Goal: Task Accomplishment & Management: Use online tool/utility

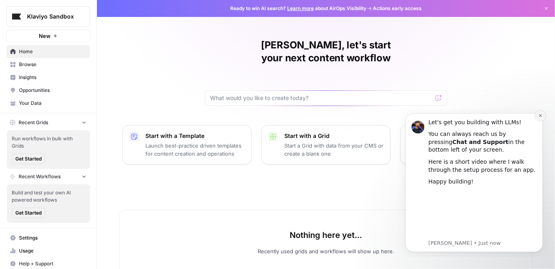
click at [539, 114] on icon "Dismiss notification" at bounding box center [540, 115] width 4 height 4
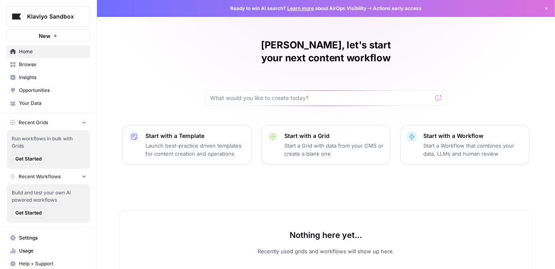
click at [463, 142] on p "Start a Workflow that combines your data, LLMs and human review" at bounding box center [472, 150] width 99 height 16
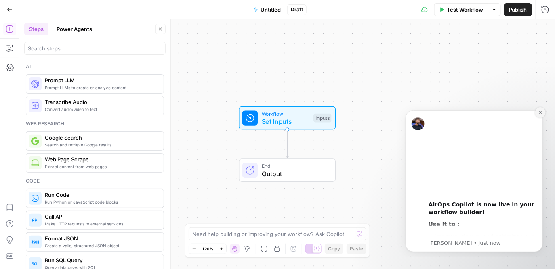
click at [542, 113] on icon "Dismiss notification" at bounding box center [540, 112] width 4 height 4
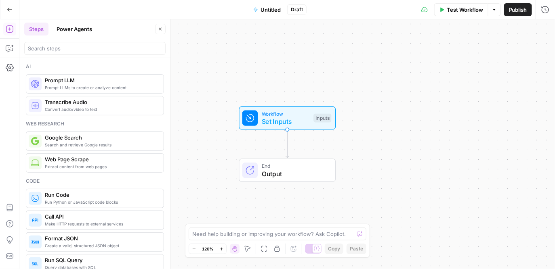
click at [266, 9] on span "Untitled" at bounding box center [270, 10] width 20 height 8
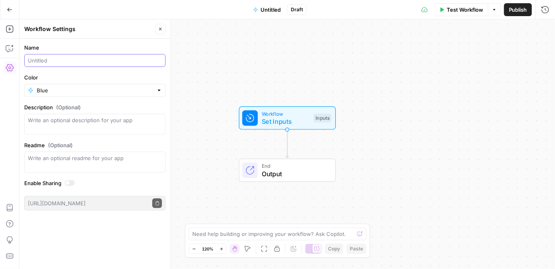
click at [99, 61] on input "Name" at bounding box center [95, 61] width 134 height 8
paste input "PMM Brief Draft Generator"
type input "PMM Brief Draft Generator"
click at [86, 123] on textarea "Description (Optional)" at bounding box center [95, 124] width 134 height 16
click at [96, 122] on textarea "Description (Optional)" at bounding box center [95, 124] width 134 height 16
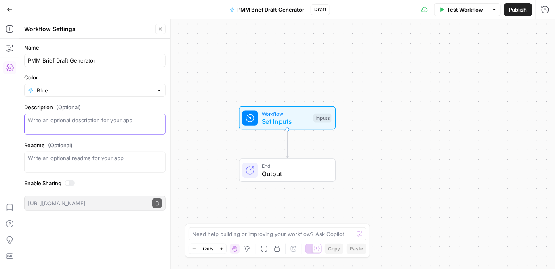
click at [128, 125] on textarea "Description (Optional)" at bounding box center [95, 124] width 134 height 16
type textarea "Helping you produce a structured brief draft"
click at [181, 128] on div "Workflow Set Inputs Inputs End Output" at bounding box center [286, 144] width 535 height 250
click at [373, 127] on div "Workflow Set Inputs Inputs End Output" at bounding box center [286, 144] width 535 height 250
click at [279, 117] on span "Set Inputs" at bounding box center [286, 122] width 48 height 10
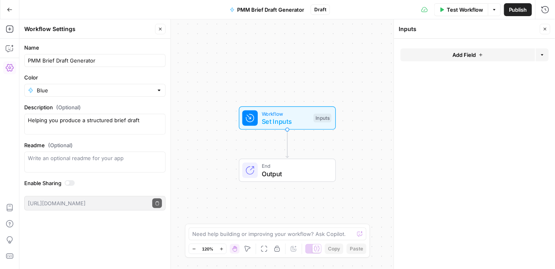
click at [461, 55] on span "Add Field" at bounding box center [463, 55] width 23 height 8
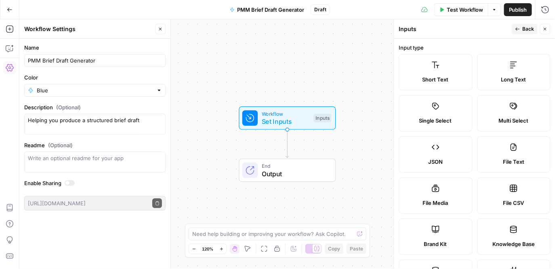
click at [509, 151] on label "File Text" at bounding box center [513, 154] width 73 height 36
type textarea "Supports .pdf, .txt, .docx, .md file types"
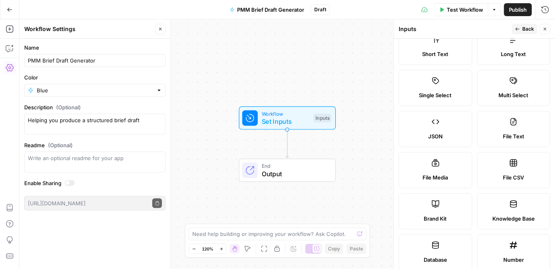
scroll to position [19, 0]
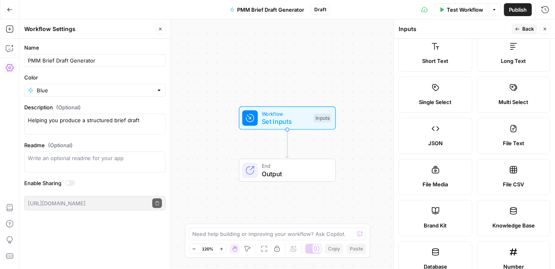
click at [493, 136] on label "File Text" at bounding box center [513, 136] width 73 height 36
click at [359, 152] on div "Workflow Set Inputs Inputs End Output" at bounding box center [286, 144] width 535 height 250
click at [308, 118] on span "Set Inputs" at bounding box center [286, 122] width 48 height 10
click at [509, 229] on span "Knowledge Base" at bounding box center [513, 226] width 42 height 8
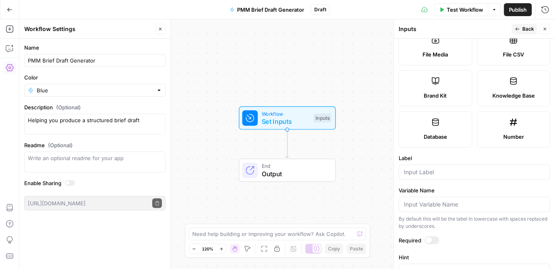
scroll to position [147, 0]
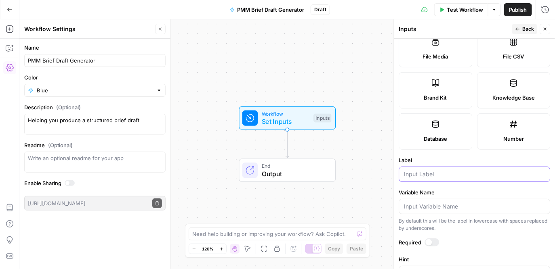
click at [477, 176] on input "Label" at bounding box center [474, 174] width 141 height 8
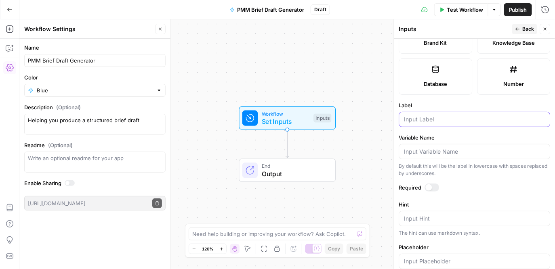
scroll to position [216, 0]
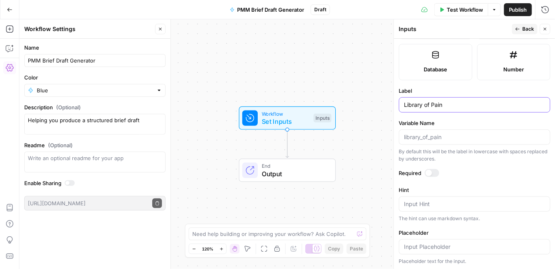
type input "Library of Pain"
click at [430, 175] on div at bounding box center [432, 173] width 15 height 8
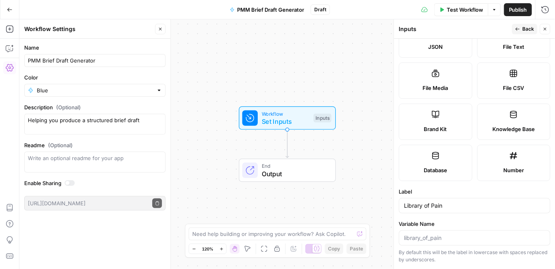
scroll to position [111, 0]
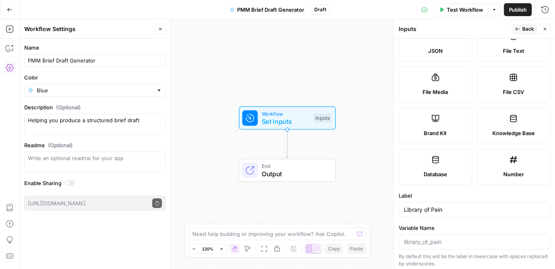
click at [505, 133] on span "Knowledge Base" at bounding box center [513, 133] width 42 height 8
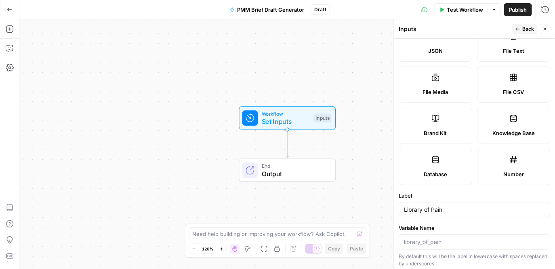
click at [505, 133] on span "Knowledge Base" at bounding box center [513, 133] width 42 height 8
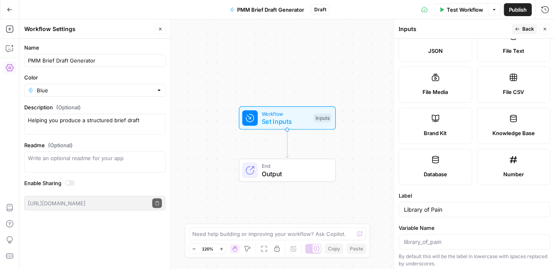
click at [161, 31] on icon "button" at bounding box center [160, 29] width 5 height 5
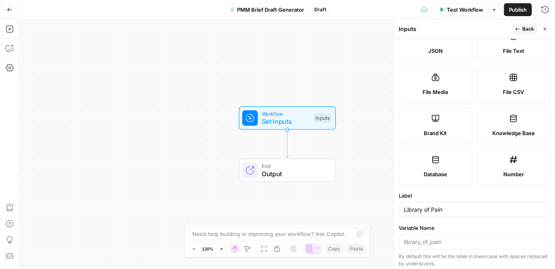
scroll to position [216, 0]
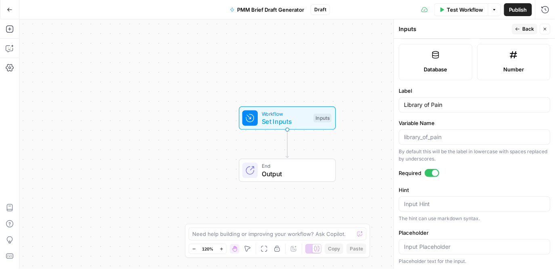
click at [525, 29] on span "Back" at bounding box center [528, 28] width 12 height 7
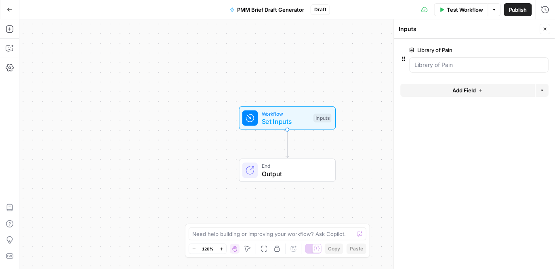
click at [438, 47] on label "Library of Pain" at bounding box center [456, 50] width 94 height 8
click at [438, 61] on Pain "Library of Pain" at bounding box center [479, 65] width 129 height 8
click at [524, 50] on span "edit field" at bounding box center [518, 50] width 18 height 6
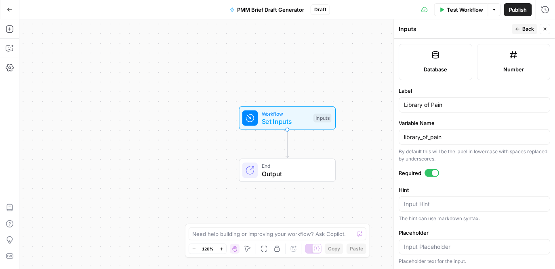
click at [524, 28] on span "Back" at bounding box center [528, 28] width 12 height 7
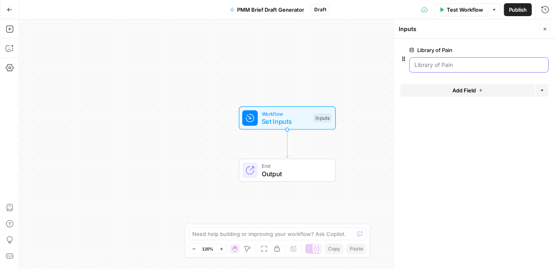
click at [513, 66] on Pain "Library of Pain" at bounding box center [479, 65] width 129 height 8
click at [440, 68] on Pain "Library of Pain" at bounding box center [479, 65] width 129 height 8
click at [458, 60] on div at bounding box center [478, 64] width 139 height 15
click at [8, 51] on icon "button" at bounding box center [10, 48] width 8 height 8
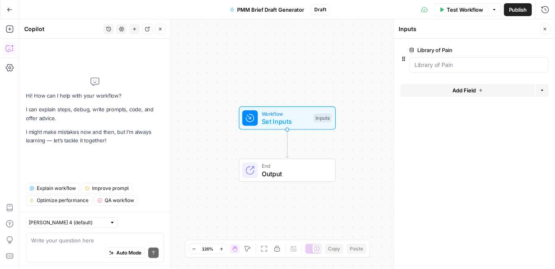
click at [83, 243] on textarea at bounding box center [95, 241] width 128 height 8
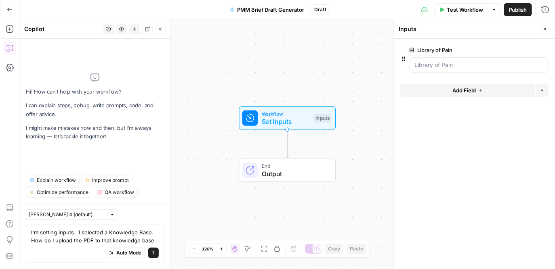
type textarea "I'm setting inputs. I selected a Knowledge Base. How do I upload the PDF to tha…"
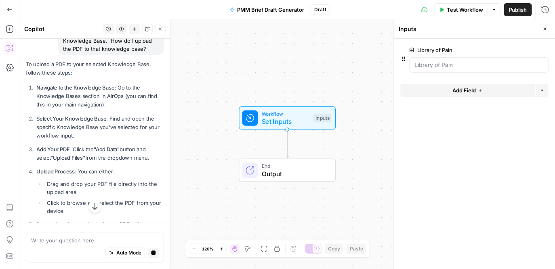
scroll to position [77, 0]
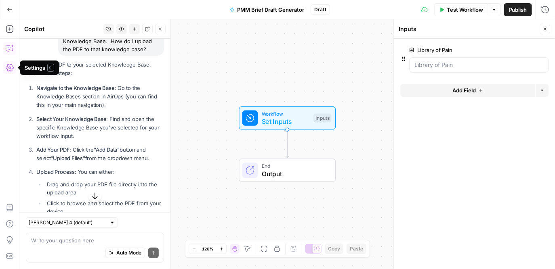
click at [8, 69] on icon "button" at bounding box center [10, 68] width 8 height 8
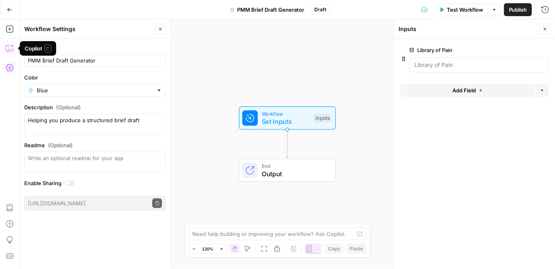
click at [9, 49] on icon "button" at bounding box center [10, 48] width 8 height 8
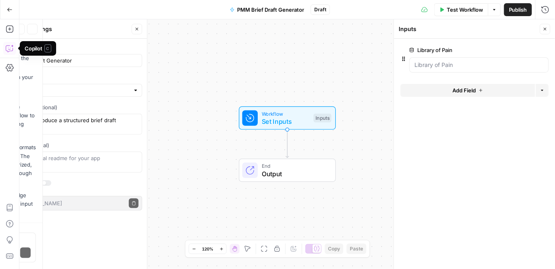
scroll to position [226, 0]
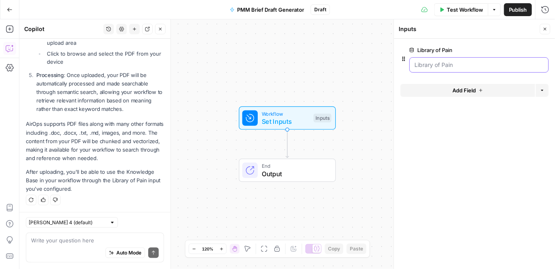
click at [433, 65] on Pain "Library of Pain" at bounding box center [479, 65] width 129 height 8
click at [525, 48] on span "edit field" at bounding box center [518, 50] width 18 height 6
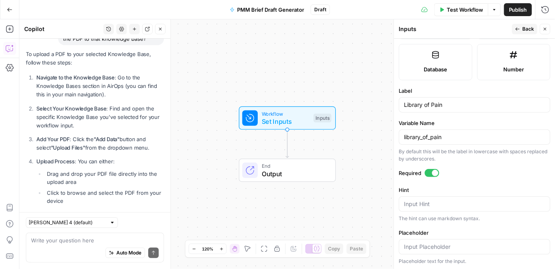
scroll to position [86, 0]
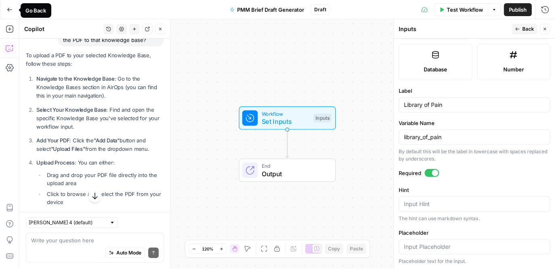
click at [8, 10] on icon "button" at bounding box center [9, 10] width 5 height 4
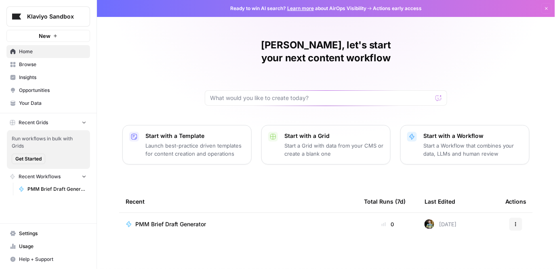
click at [29, 104] on span "Your Data" at bounding box center [52, 103] width 67 height 7
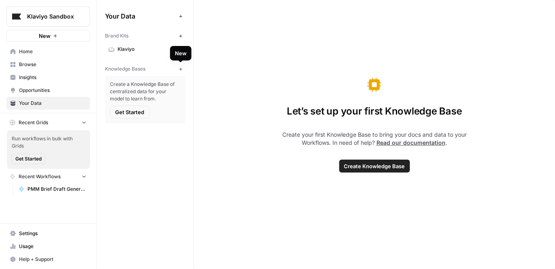
click at [180, 67] on icon "button" at bounding box center [180, 69] width 4 height 4
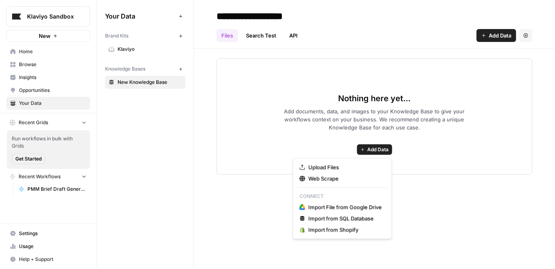
click at [371, 150] on span "Add Data" at bounding box center [377, 149] width 21 height 7
click at [348, 208] on span "Import File from Google Drive" at bounding box center [344, 207] width 73 height 8
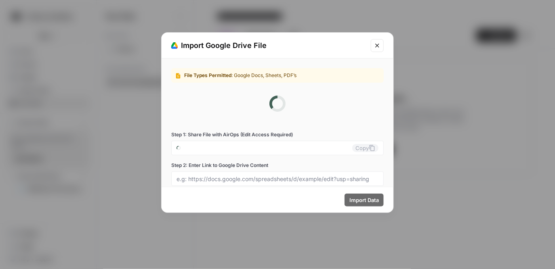
type input "[EMAIL_ADDRESS][DOMAIN_NAME]"
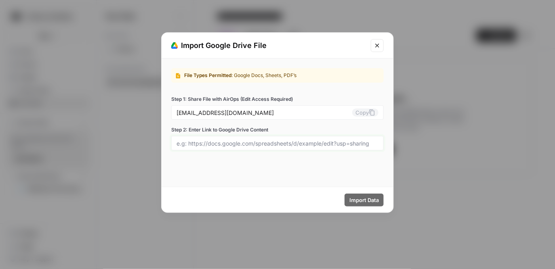
click at [238, 144] on input "Step 2: Enter Link to Google Drive Content" at bounding box center [277, 143] width 202 height 7
paste input "[URL][DOMAIN_NAME]"
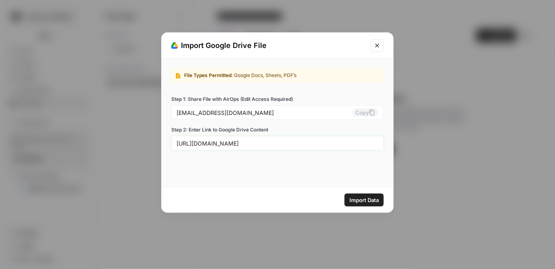
type input "[URL][DOMAIN_NAME]"
click at [368, 201] on span "Import Data" at bounding box center [363, 200] width 29 height 8
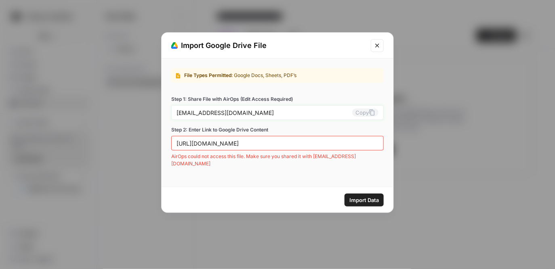
click at [363, 115] on button "Copy" at bounding box center [365, 113] width 26 height 8
click at [367, 200] on span "Import Data" at bounding box center [363, 200] width 29 height 8
click at [380, 44] on icon "Close modal" at bounding box center [377, 45] width 6 height 6
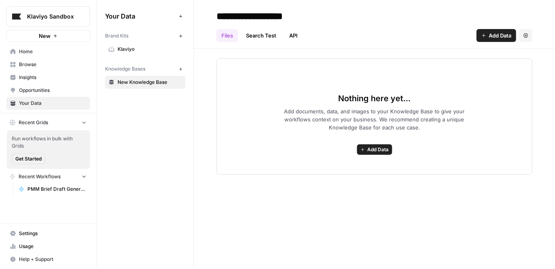
click at [375, 150] on span "Add Data" at bounding box center [377, 149] width 21 height 7
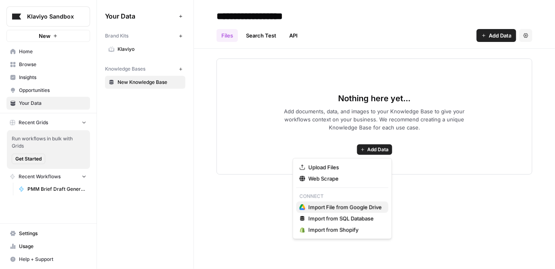
click at [349, 204] on span "Import File from Google Drive" at bounding box center [344, 207] width 73 height 8
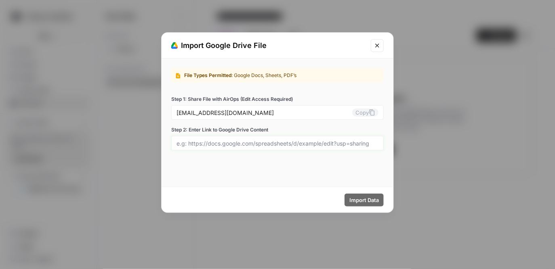
click at [277, 146] on input "Step 2: Enter Link to Google Drive Content" at bounding box center [277, 143] width 202 height 7
paste input "[URL][DOMAIN_NAME]"
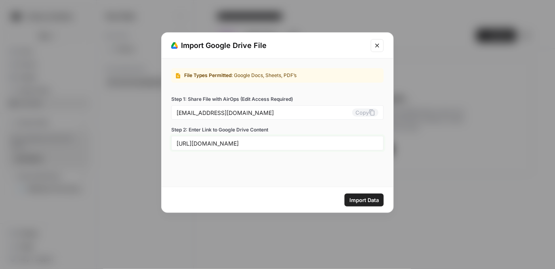
type input "[URL][DOMAIN_NAME]"
click at [359, 201] on span "Import Data" at bounding box center [363, 200] width 29 height 8
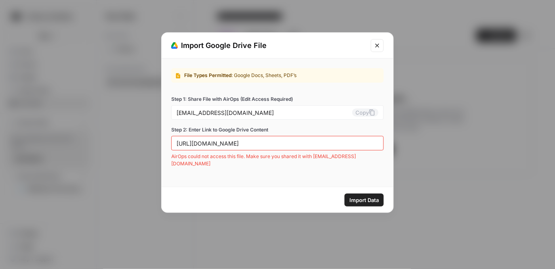
click at [379, 48] on button "Close modal" at bounding box center [377, 45] width 13 height 13
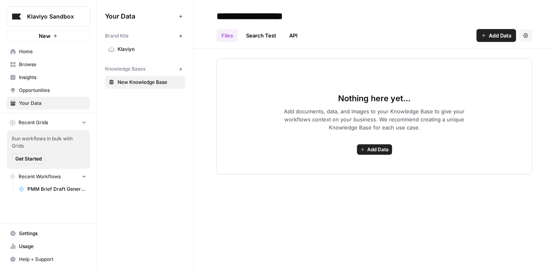
click at [381, 150] on span "Add Data" at bounding box center [377, 149] width 21 height 7
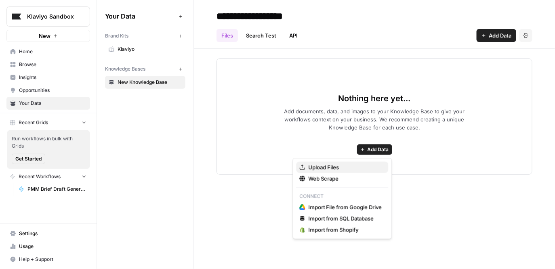
click at [351, 170] on span "Upload Files" at bounding box center [344, 167] width 73 height 8
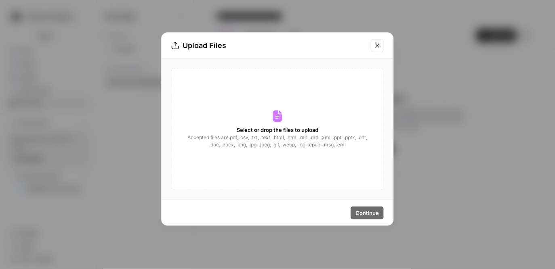
click at [281, 118] on icon at bounding box center [276, 117] width 9 height 12
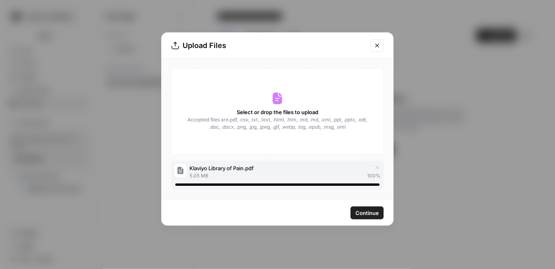
click at [367, 216] on span "Continue" at bounding box center [366, 213] width 23 height 8
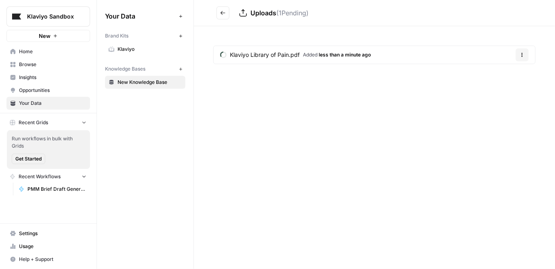
click at [124, 46] on span "Klaviyo" at bounding box center [149, 49] width 64 height 7
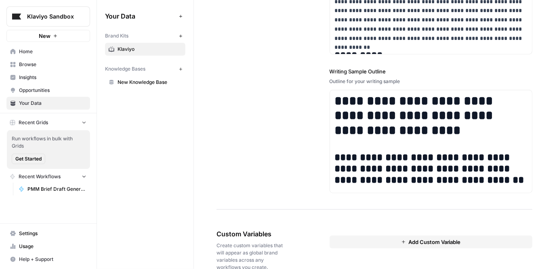
scroll to position [1148, 0]
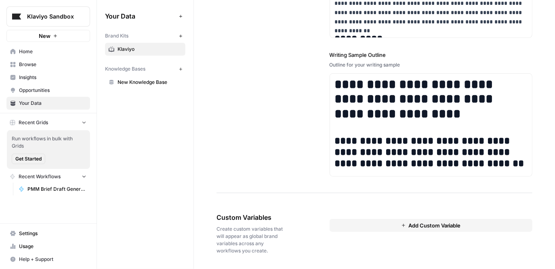
click at [142, 82] on span "New Knowledge Base" at bounding box center [149, 82] width 64 height 7
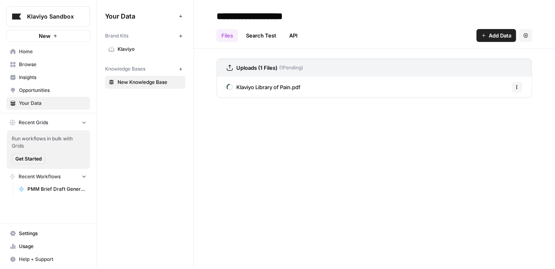
click at [288, 17] on input "**********" at bounding box center [277, 16] width 129 height 16
drag, startPoint x: 322, startPoint y: 17, endPoint x: 218, endPoint y: 16, distance: 104.2
click at [217, 16] on input "**********" at bounding box center [277, 16] width 129 height 16
type input "**********"
click at [394, 19] on div "**********" at bounding box center [374, 16] width 316 height 13
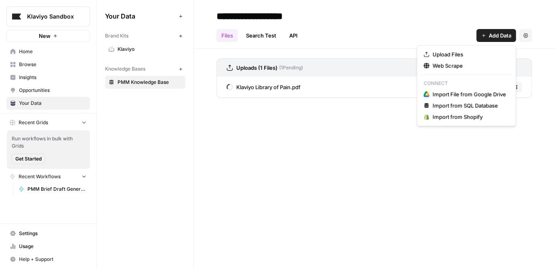
click at [493, 38] on span "Add Data" at bounding box center [499, 35] width 23 height 8
click at [482, 55] on span "Upload Files" at bounding box center [468, 54] width 73 height 8
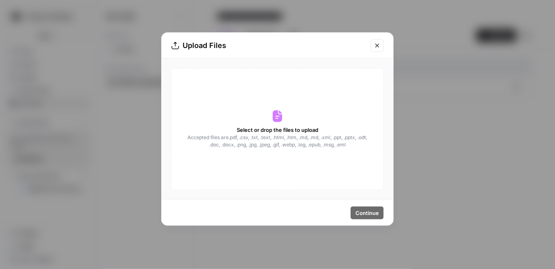
click at [271, 121] on icon at bounding box center [277, 116] width 13 height 13
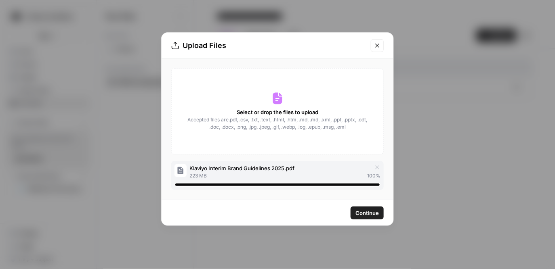
click at [369, 215] on span "Continue" at bounding box center [366, 213] width 23 height 8
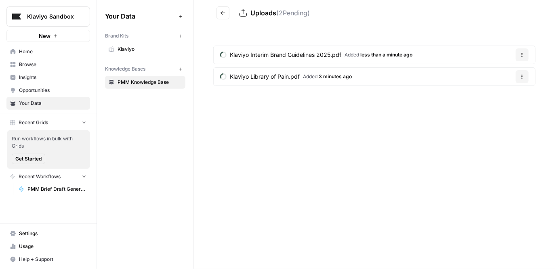
click at [223, 12] on icon "Go back" at bounding box center [223, 13] width 6 height 6
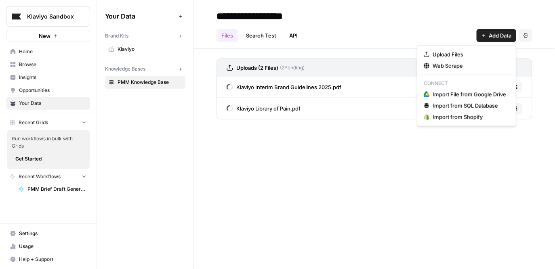
click at [497, 34] on span "Add Data" at bounding box center [499, 35] width 23 height 8
click at [475, 57] on span "Upload Files" at bounding box center [468, 54] width 73 height 8
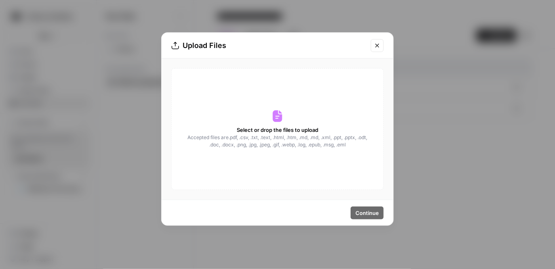
click at [320, 138] on span "Accepted files are .pdf, .csv, .txt, .text, .html, .htm, .md, .md, .xml, .ppt, …" at bounding box center [277, 141] width 181 height 15
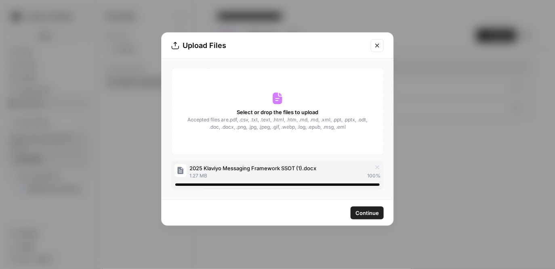
click at [366, 213] on span "Continue" at bounding box center [366, 213] width 23 height 8
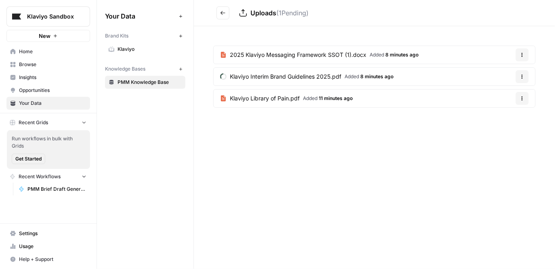
click at [42, 187] on span "PMM Brief Draft Generator" at bounding box center [56, 189] width 59 height 7
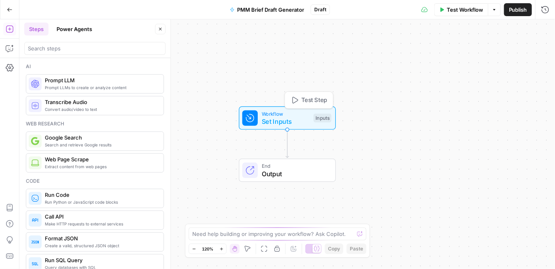
click at [287, 120] on span "Set Inputs" at bounding box center [286, 122] width 48 height 10
click at [542, 49] on icon "button" at bounding box center [544, 50] width 4 height 4
click at [483, 58] on button "Add Field" at bounding box center [467, 54] width 134 height 13
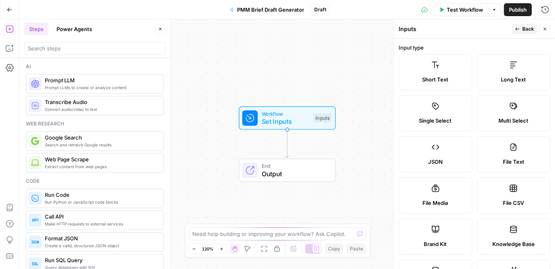
scroll to position [37, 0]
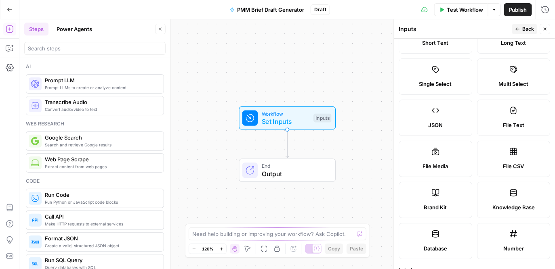
click at [508, 201] on label "Knowledge Base" at bounding box center [513, 200] width 73 height 36
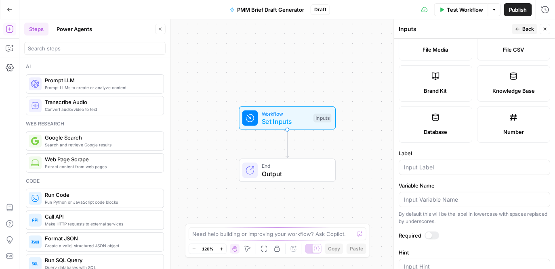
scroll to position [180, 0]
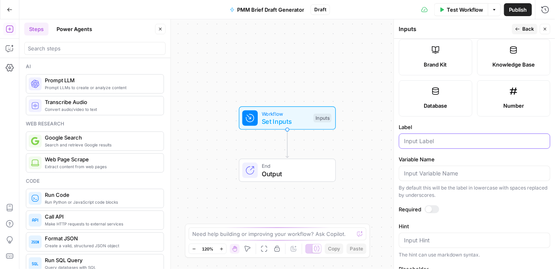
click at [471, 143] on input "Label" at bounding box center [474, 141] width 141 height 8
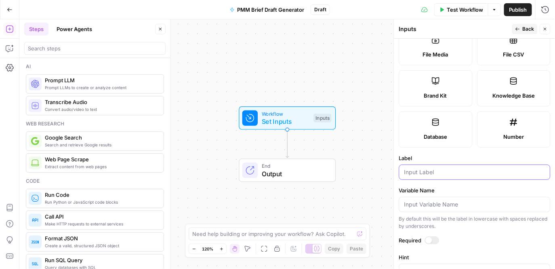
scroll to position [150, 0]
click at [516, 94] on span "Knowledge Base" at bounding box center [513, 94] width 42 height 8
click at [517, 84] on label "Knowledge Base" at bounding box center [513, 87] width 73 height 36
click at [444, 118] on label "Database" at bounding box center [435, 128] width 73 height 36
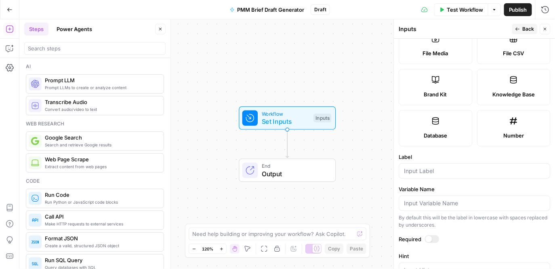
click at [508, 121] on label "Number" at bounding box center [513, 128] width 73 height 36
click at [514, 88] on label "Knowledge Base" at bounding box center [513, 87] width 73 height 36
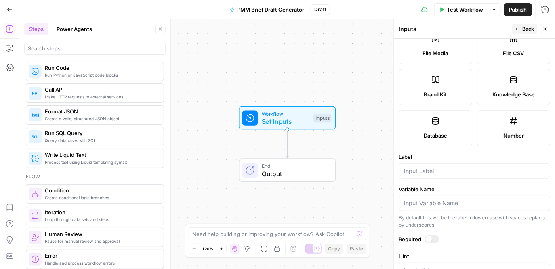
scroll to position [145, 0]
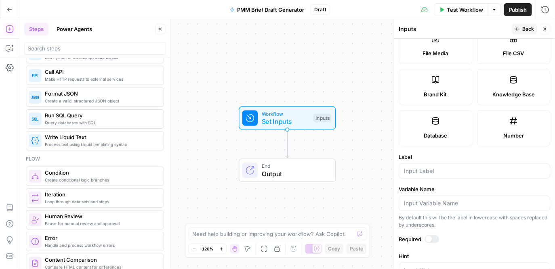
click at [547, 29] on icon "button" at bounding box center [545, 29] width 5 height 5
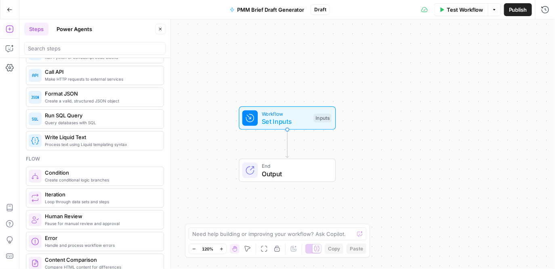
click at [272, 126] on div "Workflow Set Inputs Inputs Test Step" at bounding box center [287, 118] width 97 height 23
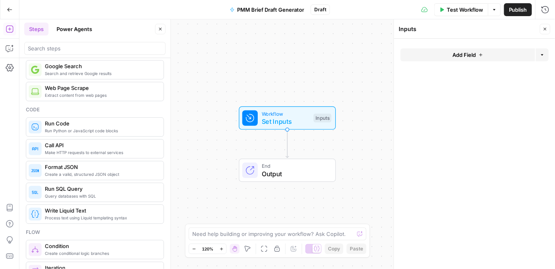
scroll to position [0, 0]
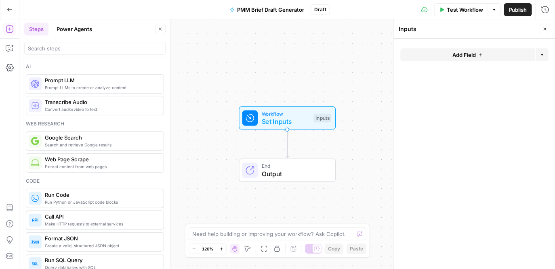
click at [100, 145] on span "Search and retrieve Google results" at bounding box center [101, 145] width 112 height 6
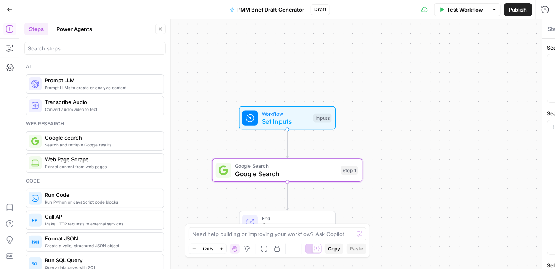
type textarea "Google Search"
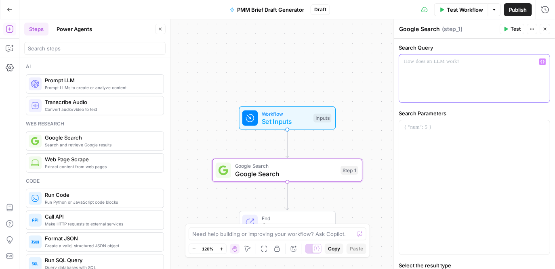
click at [418, 79] on div at bounding box center [474, 78] width 151 height 48
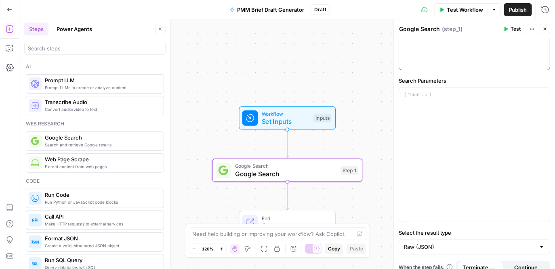
scroll to position [42, 0]
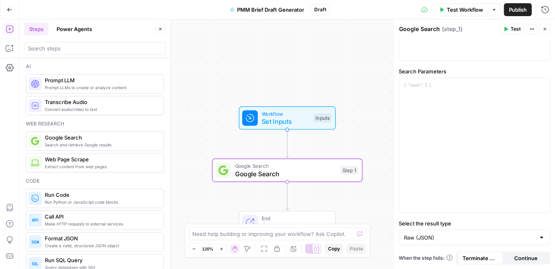
click at [540, 239] on div at bounding box center [541, 238] width 6 height 8
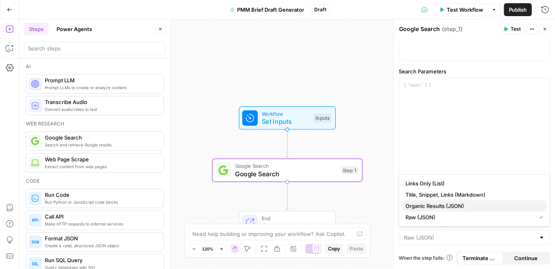
click at [512, 207] on span "Organic Results (JSON)" at bounding box center [472, 206] width 134 height 8
type input "Organic Results (JSON)"
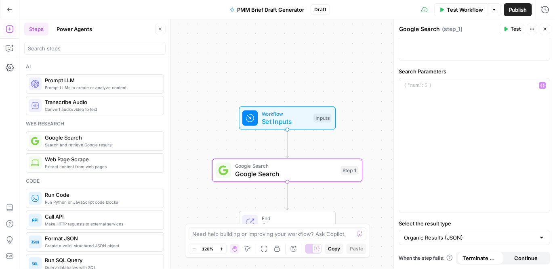
scroll to position [0, 0]
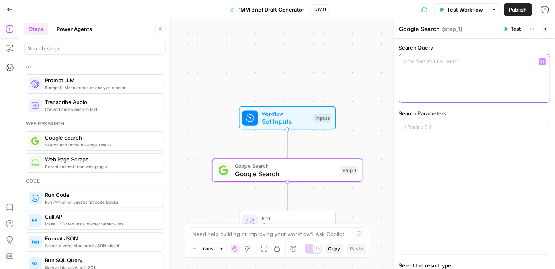
click at [463, 84] on div at bounding box center [474, 78] width 151 height 48
click at [92, 162] on span "Web Page Scrape" at bounding box center [101, 159] width 112 height 8
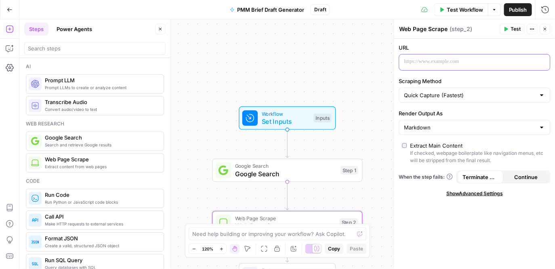
click at [425, 61] on p at bounding box center [468, 62] width 128 height 8
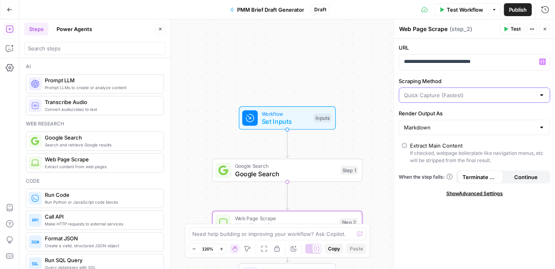
click at [462, 96] on input "Scraping Method" at bounding box center [469, 95] width 131 height 8
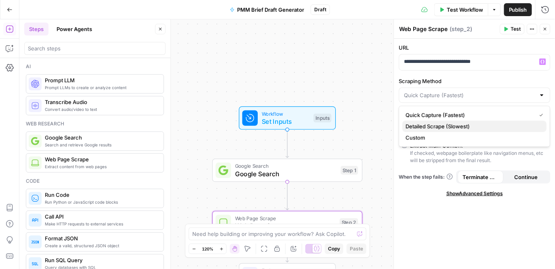
click at [476, 125] on span "Detailed Scrape (Slowest)" at bounding box center [472, 126] width 134 height 8
type input "Detailed Scrape (Slowest)"
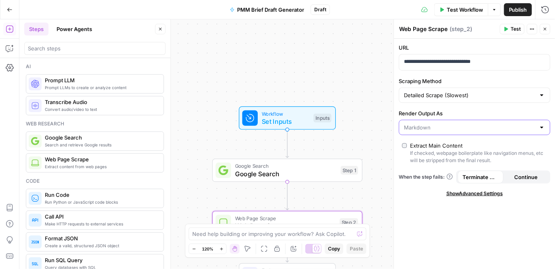
click at [465, 126] on input "Render Output As" at bounding box center [469, 128] width 131 height 8
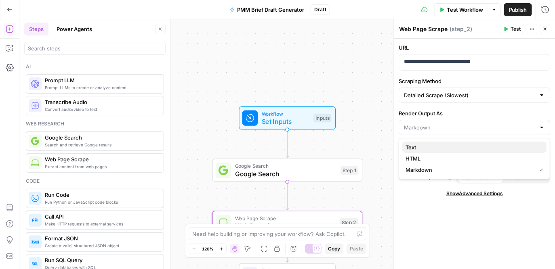
click at [455, 147] on span "Text" at bounding box center [472, 147] width 134 height 8
type input "Text"
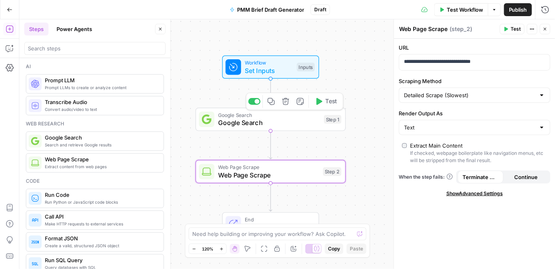
click at [310, 122] on span "Google Search" at bounding box center [269, 123] width 102 height 10
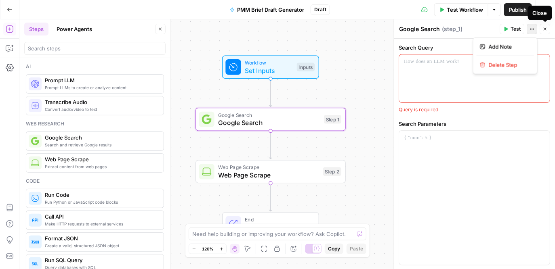
click at [531, 29] on icon "button" at bounding box center [532, 29] width 5 height 5
click at [510, 62] on span "Delete Step" at bounding box center [507, 65] width 39 height 8
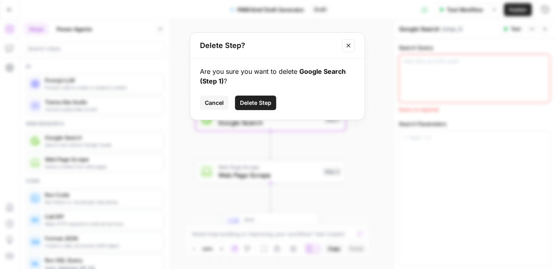
click at [264, 106] on span "Delete Step" at bounding box center [255, 103] width 31 height 8
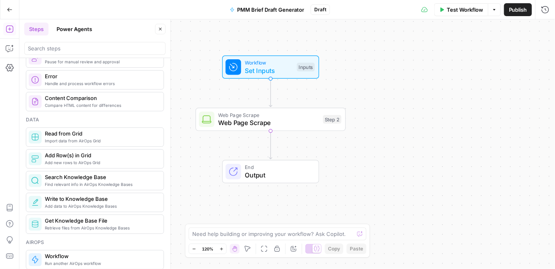
scroll to position [311, 0]
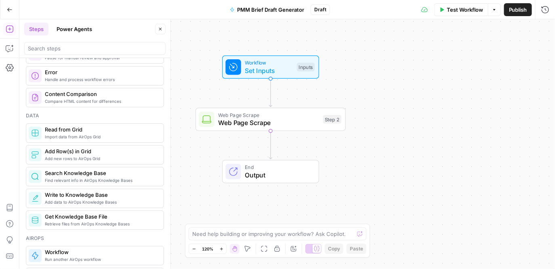
click at [119, 219] on span "Get Knowledge Base File" at bounding box center [101, 217] width 112 height 8
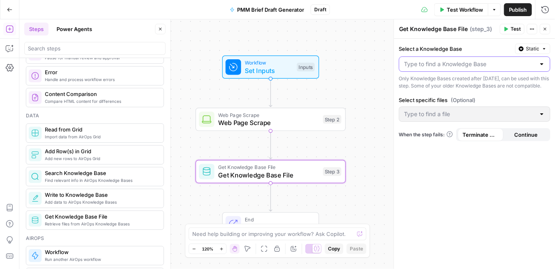
click at [466, 65] on input "Select a Knowledge Base" at bounding box center [469, 64] width 131 height 8
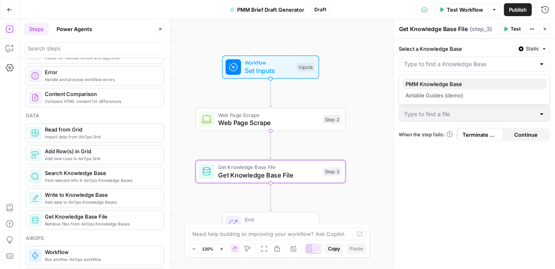
click at [461, 79] on button "PMM Knowledge Base" at bounding box center [474, 83] width 144 height 11
type input "PMM Knowledge Base"
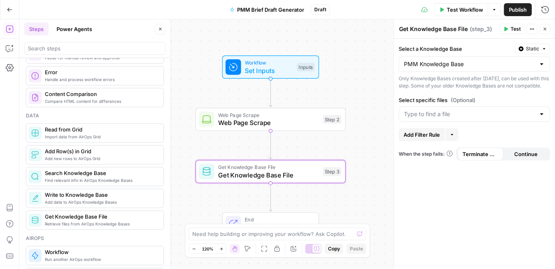
click at [542, 118] on div at bounding box center [541, 114] width 6 height 8
click at [532, 104] on label "Select specific files (Optional)" at bounding box center [474, 100] width 151 height 8
click at [532, 111] on input "Select specific files (Optional)" at bounding box center [469, 114] width 131 height 8
click at [527, 102] on div "Select a Knowledge Base Static PMM Knowledge Base Only Knowledge Bases created …" at bounding box center [474, 154] width 161 height 230
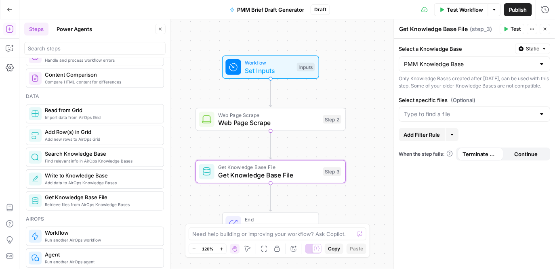
scroll to position [333, 0]
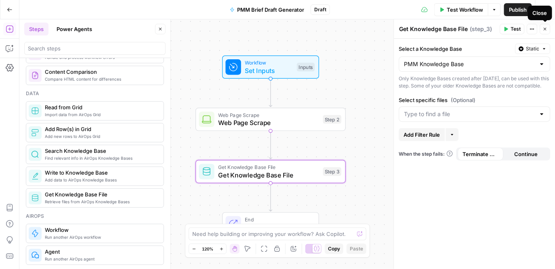
click at [547, 29] on button "Close" at bounding box center [545, 29] width 10 height 10
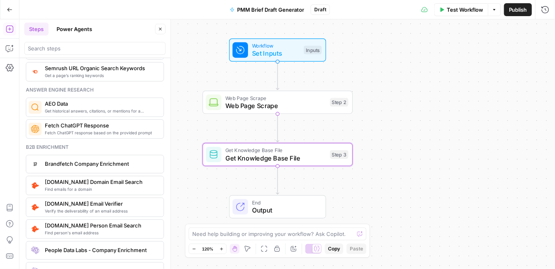
scroll to position [1059, 0]
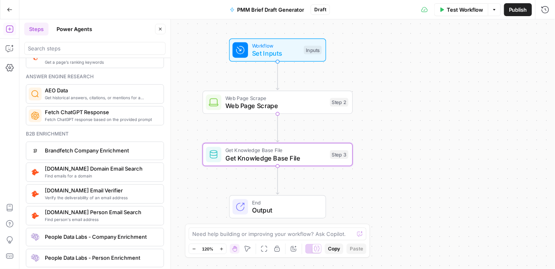
click at [80, 29] on button "Power Agents" at bounding box center [74, 29] width 45 height 13
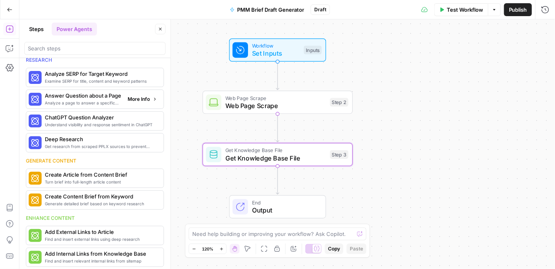
scroll to position [0, 0]
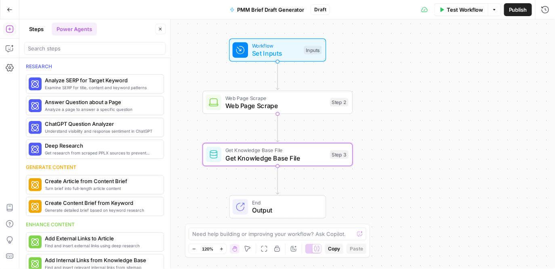
click at [38, 24] on button "Steps" at bounding box center [36, 29] width 24 height 13
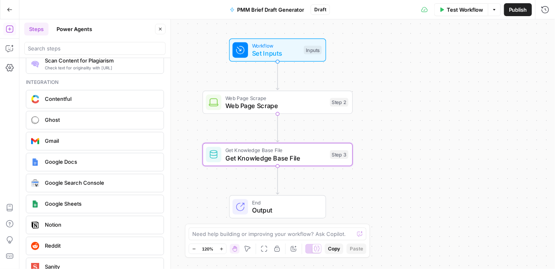
scroll to position [1422, 0]
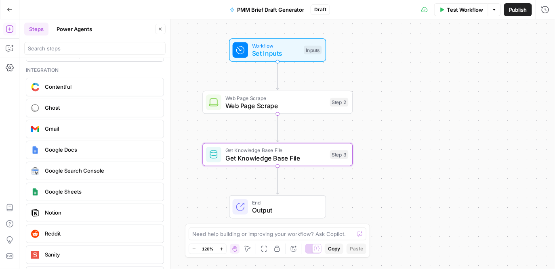
click at [78, 146] on span "Google Docs" at bounding box center [101, 150] width 112 height 8
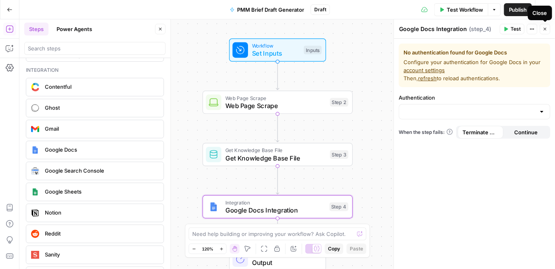
click at [547, 30] on button "Close" at bounding box center [545, 29] width 10 height 10
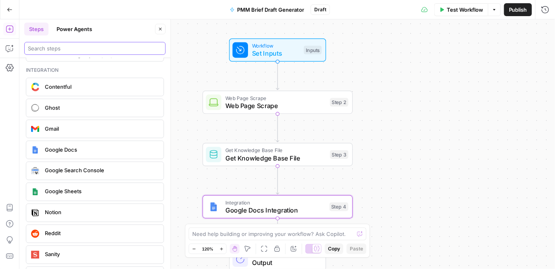
click at [94, 46] on input "search" at bounding box center [95, 48] width 134 height 8
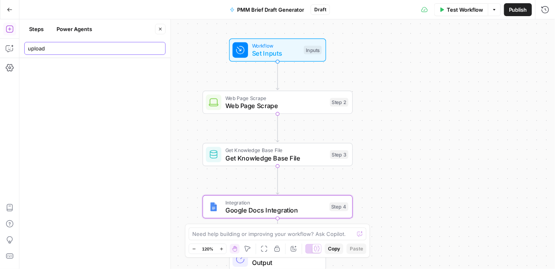
scroll to position [0, 0]
type input "upload"
click at [292, 191] on icon "button" at bounding box center [293, 189] width 8 height 8
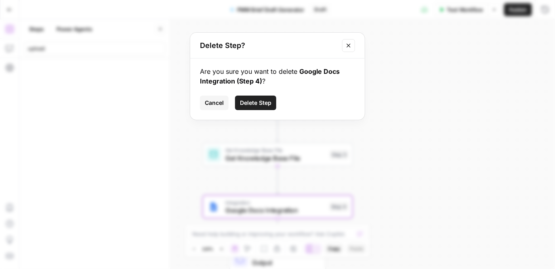
click at [263, 107] on span "Delete Step" at bounding box center [255, 103] width 31 height 8
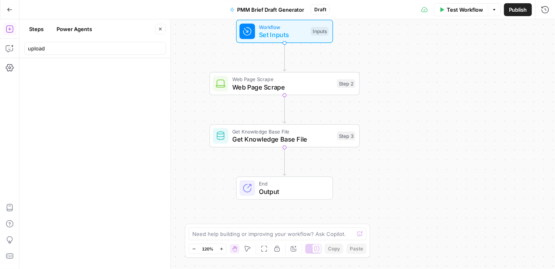
click at [64, 33] on button "Power Agents" at bounding box center [74, 29] width 45 height 13
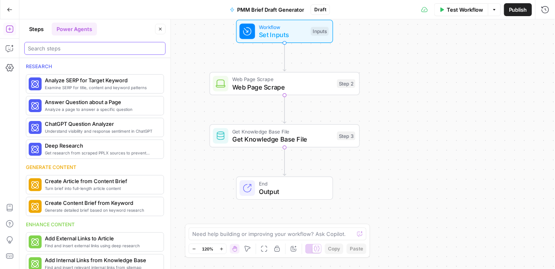
click at [58, 48] on input "search" at bounding box center [95, 48] width 134 height 8
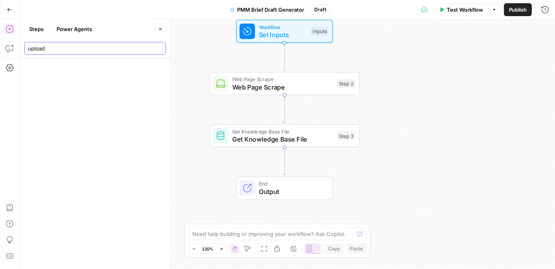
type input "upload"
click at [161, 31] on icon "button" at bounding box center [160, 29] width 5 height 5
click at [11, 33] on button "Add Steps" at bounding box center [9, 29] width 13 height 13
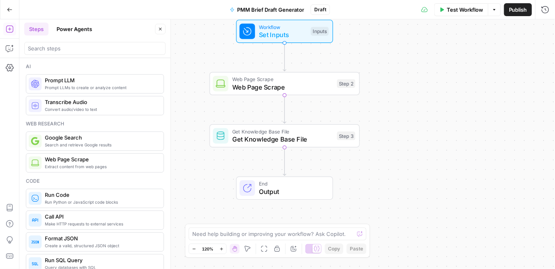
click at [80, 27] on button "Power Agents" at bounding box center [74, 29] width 45 height 13
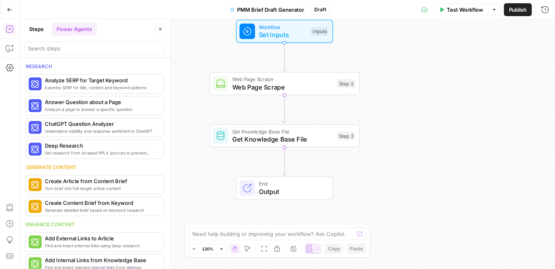
click at [37, 27] on button "Steps" at bounding box center [36, 29] width 24 height 13
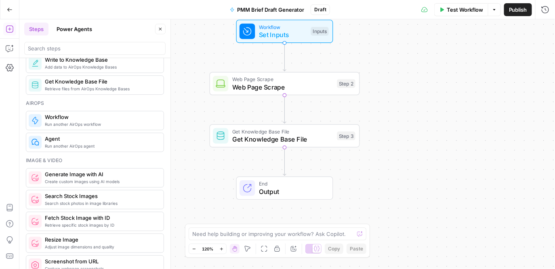
scroll to position [448, 0]
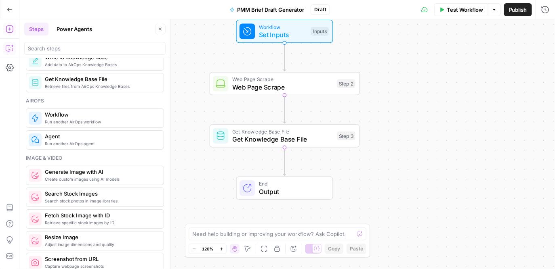
click at [12, 48] on icon "button" at bounding box center [10, 48] width 8 height 8
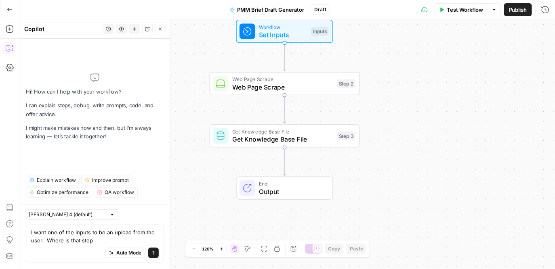
type textarea "I want one of the inputs to be an upload from the user. Where is that step?"
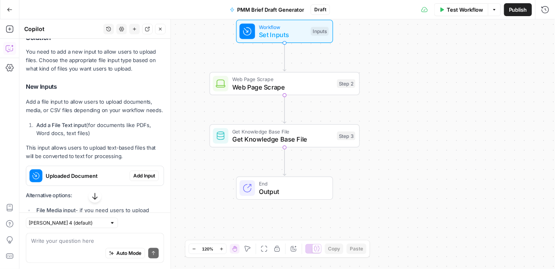
scroll to position [209, 0]
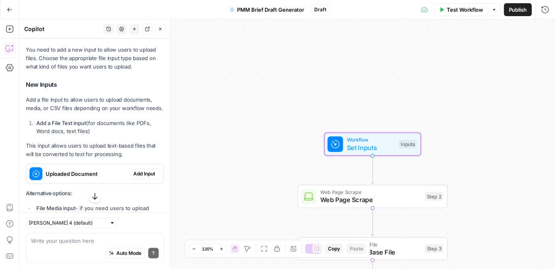
click at [142, 170] on span "Add Input" at bounding box center [144, 173] width 22 height 7
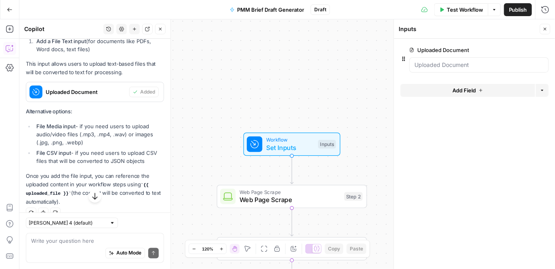
scroll to position [308, 0]
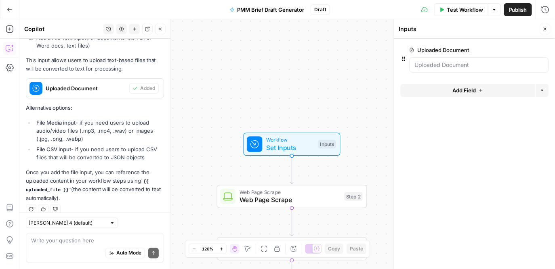
click at [454, 88] on span "Add Field" at bounding box center [463, 90] width 23 height 8
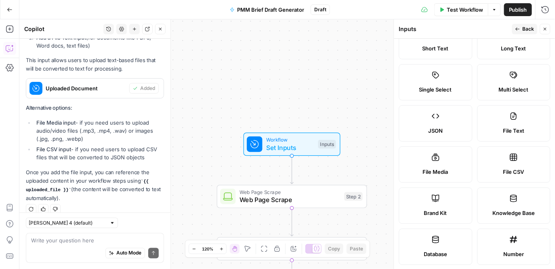
scroll to position [36, 0]
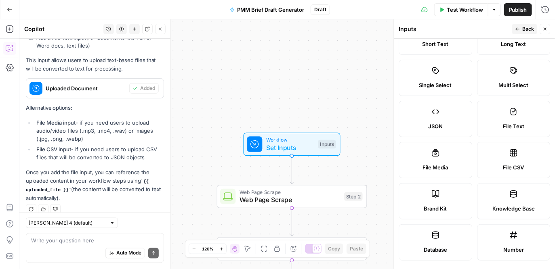
click at [518, 113] on label "File Text" at bounding box center [513, 119] width 73 height 36
type textarea "Supports .pdf, .txt, .docx, .md file types"
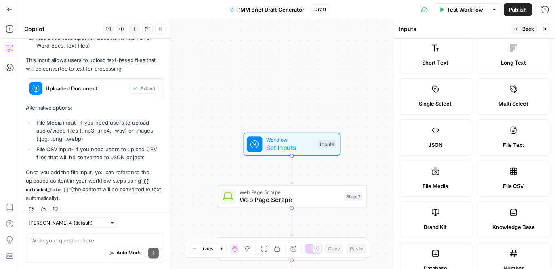
scroll to position [0, 0]
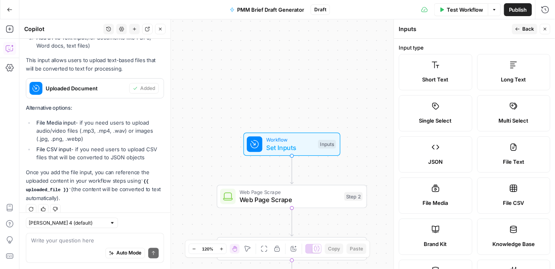
click at [526, 24] on button "Back" at bounding box center [524, 29] width 25 height 10
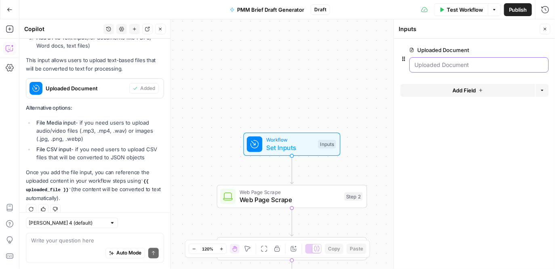
click at [467, 65] on Document "Uploaded Document" at bounding box center [479, 65] width 129 height 8
click at [466, 65] on Document "Uploaded Document" at bounding box center [479, 65] width 129 height 8
click at [545, 49] on icon "button" at bounding box center [543, 50] width 4 height 4
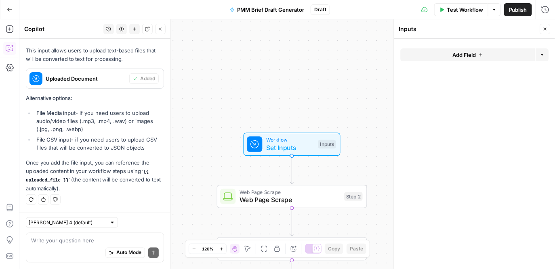
scroll to position [295, 0]
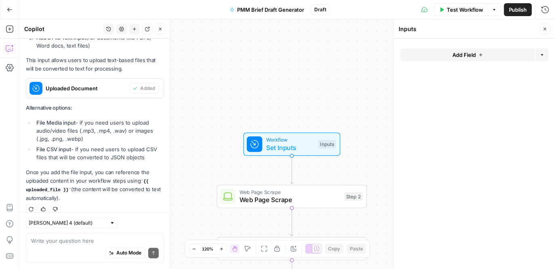
click at [545, 30] on icon "button" at bounding box center [545, 29] width 5 height 5
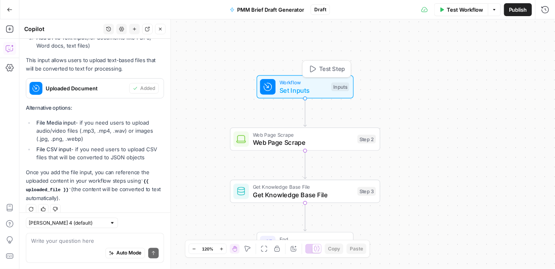
click at [307, 86] on span "Set Inputs" at bounding box center [303, 91] width 48 height 10
click at [483, 52] on button "Add Field" at bounding box center [467, 54] width 134 height 13
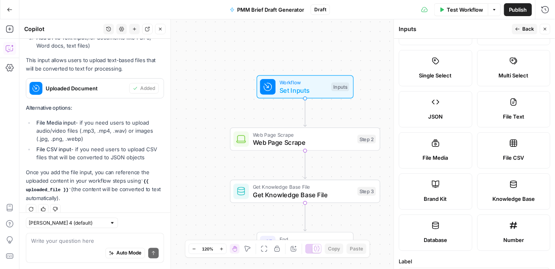
scroll to position [0, 0]
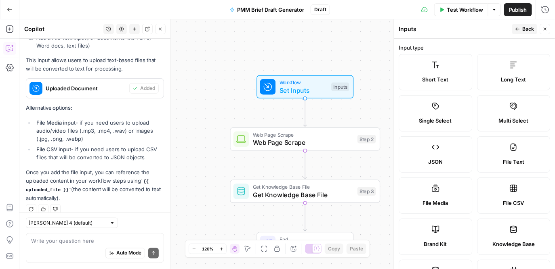
click at [509, 151] on label "File Text" at bounding box center [513, 154] width 73 height 36
type textarea "Supports .pdf, .txt, .docx, .md file types"
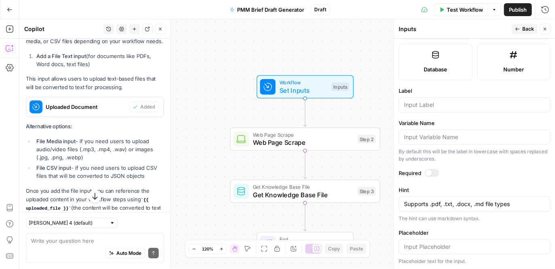
scroll to position [308, 0]
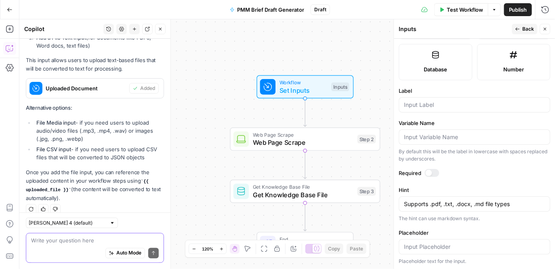
click at [83, 243] on textarea at bounding box center [95, 241] width 128 height 8
drag, startPoint x: 82, startPoint y: 243, endPoint x: 19, endPoint y: 242, distance: 63.4
click at [18, 242] on body "Klaviyo Sandbox New Home Browse Insights Opportunities Your Data Recent Grids R…" at bounding box center [277, 134] width 555 height 269
drag, startPoint x: 70, startPoint y: 244, endPoint x: 17, endPoint y: 237, distance: 53.8
click at [17, 237] on body "Klaviyo Sandbox New Home Browse Insights Opportunities Your Data Recent Grids R…" at bounding box center [277, 134] width 555 height 269
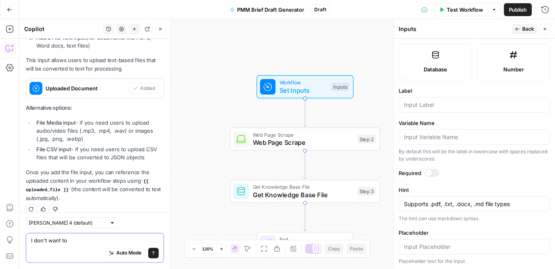
drag, startPoint x: 70, startPoint y: 242, endPoint x: 28, endPoint y: 241, distance: 42.0
click at [28, 241] on div "I don't want to I don't want to Auto Mode Send" at bounding box center [95, 248] width 138 height 30
type textarea "Hhmm..."
click at [287, 89] on span "Set Inputs" at bounding box center [303, 91] width 48 height 10
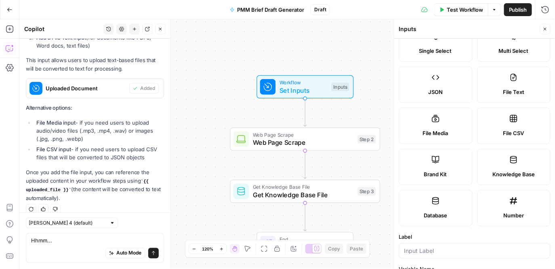
scroll to position [71, 0]
click at [515, 91] on span "File Text" at bounding box center [513, 91] width 21 height 8
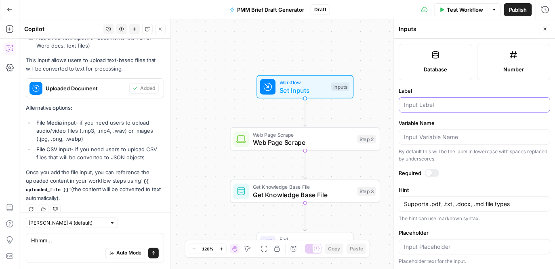
click at [482, 106] on input "Label" at bounding box center [474, 105] width 141 height 8
type input "Upload"
click at [447, 246] on input "Placeholder" at bounding box center [474, 247] width 141 height 8
paste input "docs like PRDs, meeting recaps, product one-pagers, competitor summaries"
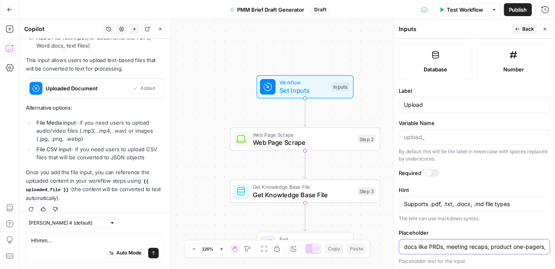
scroll to position [0, 63]
type input "docs like PRDs, meeting recaps, product one-pagers, competitor summaries"
click at [442, 106] on input "Upload" at bounding box center [474, 105] width 141 height 8
type input "Upload Docs"
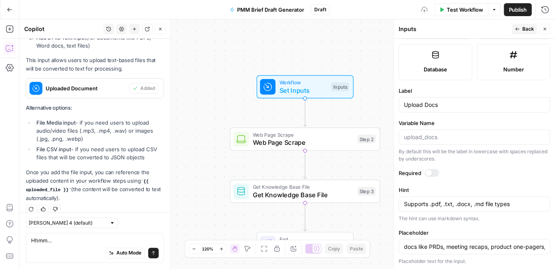
click at [480, 180] on form "Input type Short Text Long Text Single Select Multi Select JSON File Text File …" at bounding box center [474, 154] width 161 height 230
click at [429, 174] on div at bounding box center [428, 173] width 6 height 6
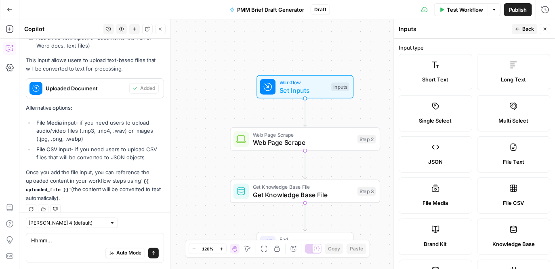
click at [526, 30] on span "Back" at bounding box center [528, 28] width 12 height 7
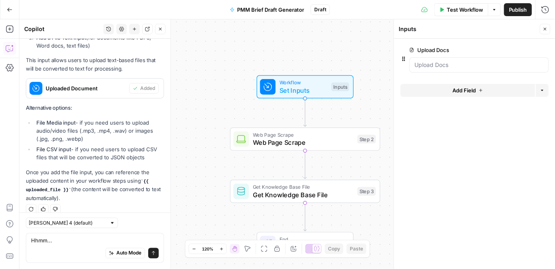
click at [474, 92] on span "Add Field" at bounding box center [463, 90] width 23 height 8
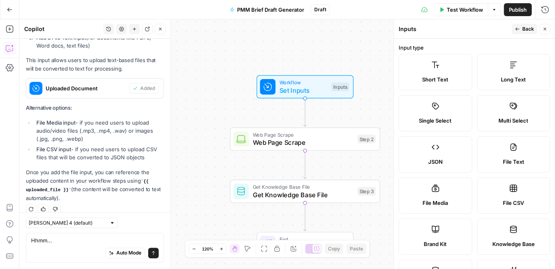
click at [444, 76] on span "Short Text" at bounding box center [435, 79] width 26 height 8
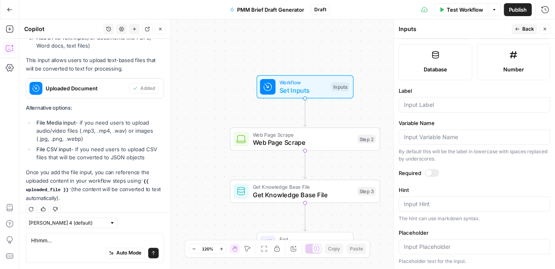
scroll to position [218, 0]
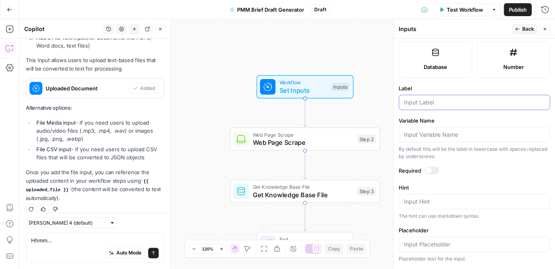
click at [440, 104] on input "Label" at bounding box center [474, 102] width 141 height 8
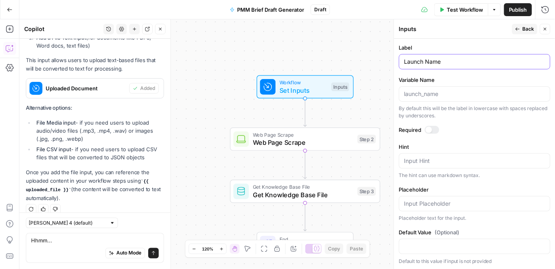
type input "Launch Name"
click at [441, 203] on input "Placeholder" at bounding box center [474, 204] width 141 height 8
click at [426, 126] on label "Required" at bounding box center [474, 130] width 151 height 8
click at [426, 204] on input "Placeholder" at bounding box center [474, 204] width 141 height 8
click at [431, 130] on div at bounding box center [432, 130] width 15 height 8
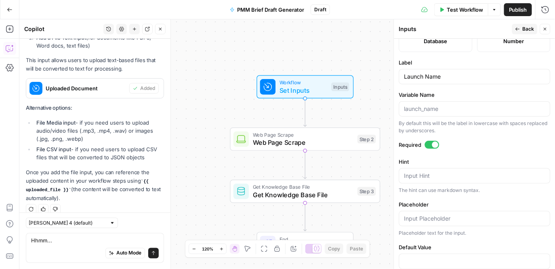
scroll to position [236, 0]
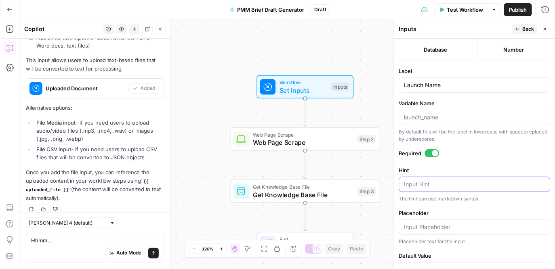
click at [453, 181] on textarea "Hint" at bounding box center [474, 184] width 141 height 8
drag, startPoint x: 438, startPoint y: 184, endPoint x: 400, endPoint y: 184, distance: 37.9
click at [400, 184] on div "Name your Name your" at bounding box center [474, 184] width 151 height 15
type textarea "What are you launching?"
click at [463, 166] on label "Hint" at bounding box center [474, 170] width 151 height 8
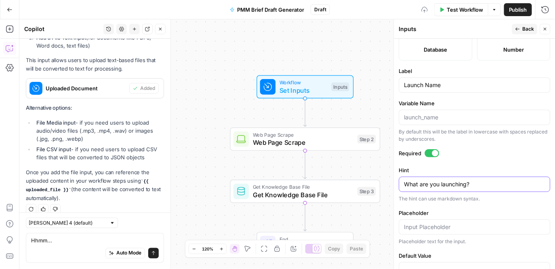
click at [463, 180] on textarea "What are you launching?" at bounding box center [474, 184] width 141 height 8
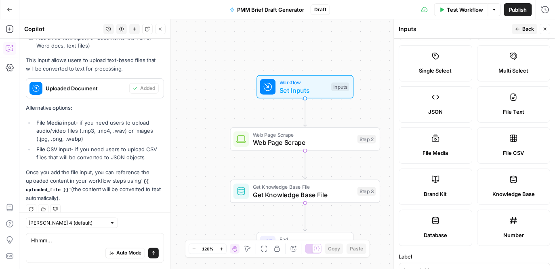
scroll to position [0, 0]
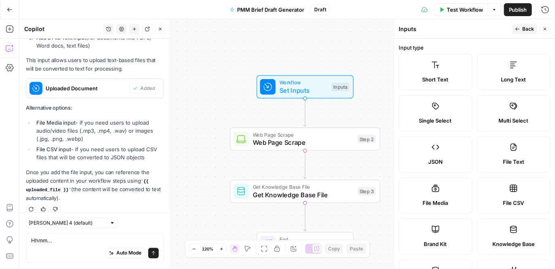
click at [529, 29] on span "Back" at bounding box center [528, 28] width 12 height 7
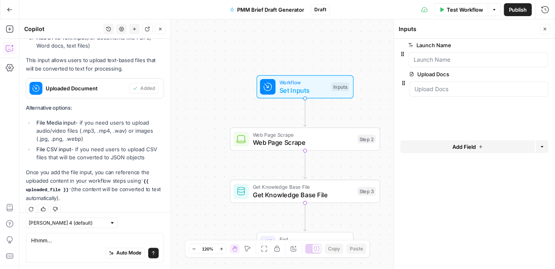
drag, startPoint x: 402, startPoint y: 91, endPoint x: 401, endPoint y: 52, distance: 39.2
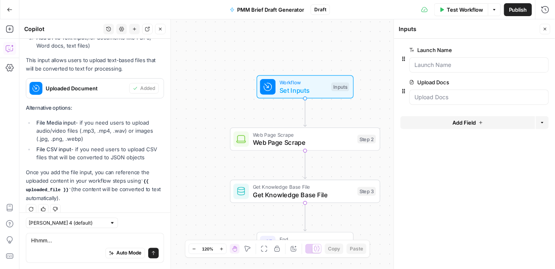
click at [424, 82] on label "Upload Docs" at bounding box center [456, 82] width 94 height 8
click at [424, 93] on Docs "Upload Docs" at bounding box center [479, 97] width 129 height 8
click at [432, 83] on label "Upload Docs" at bounding box center [456, 82] width 94 height 8
click at [432, 93] on Docs "Upload Docs" at bounding box center [479, 97] width 129 height 8
click at [432, 84] on label "Upload Docs" at bounding box center [456, 82] width 94 height 8
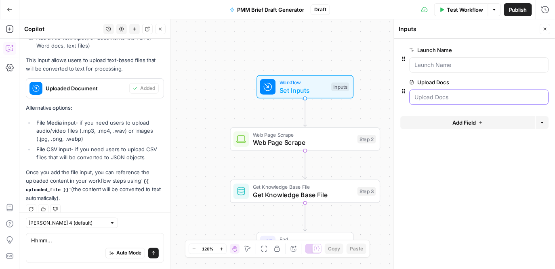
click at [432, 93] on Docs "Upload Docs" at bounding box center [479, 97] width 129 height 8
click at [520, 84] on span "edit field" at bounding box center [518, 82] width 18 height 6
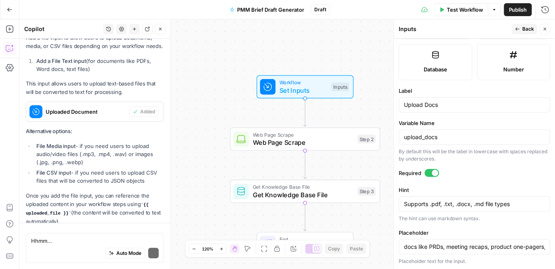
scroll to position [308, 0]
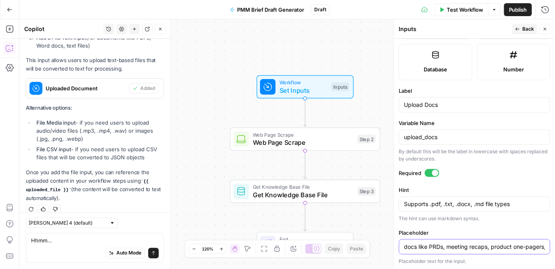
click at [409, 248] on input "docs like PRDs, meeting recaps, product one-pagers, competitor summaries" at bounding box center [474, 247] width 141 height 8
drag, startPoint x: 406, startPoint y: 246, endPoint x: 383, endPoint y: 245, distance: 23.4
click at [383, 245] on body "Klaviyo Sandbox New Home Browse Insights Opportunities Your Data Recent Grids R…" at bounding box center [277, 134] width 555 height 269
click at [409, 249] on input "docs like PRDs, meeting recaps, product one-pagers, competitor summaries" at bounding box center [474, 247] width 141 height 8
drag, startPoint x: 407, startPoint y: 247, endPoint x: 402, endPoint y: 247, distance: 4.4
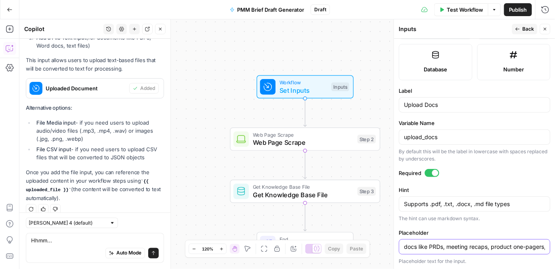
click at [402, 247] on div "docs like PRDs, meeting recaps, product one-pagers, competitor summaries" at bounding box center [474, 246] width 151 height 15
type input "Docs like PRDs, meeting recaps, product one-pagers, competitor summaries"
click at [406, 248] on input "Docs like PRDs, meeting recaps, product one-pagers, competitor summaries" at bounding box center [474, 247] width 141 height 8
drag, startPoint x: 404, startPoint y: 247, endPoint x: 555, endPoint y: 254, distance: 150.7
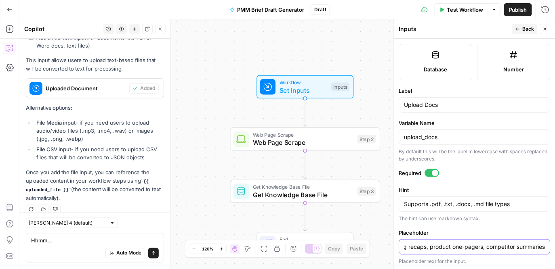
click at [554, 254] on form "Input type Short Text Long Text Single Select Multi Select JSON File Text File …" at bounding box center [474, 154] width 161 height 230
click at [525, 205] on textarea "Supports .pdf, .txt, .docx, .md file types" at bounding box center [474, 204] width 141 height 8
paste textarea "Docs like PRDs, meeting recaps, product one-pagers, competitor summaries"
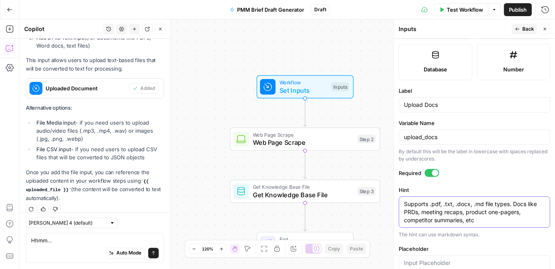
type textarea "Supports .pdf, .txt, .docx, .md file types. Docs like PRDs, meeting recaps, pro…"
click at [526, 181] on form "Input type Short Text Long Text Single Select Multi Select JSON File Text File …" at bounding box center [474, 154] width 161 height 230
click at [523, 30] on span "Back" at bounding box center [528, 28] width 12 height 7
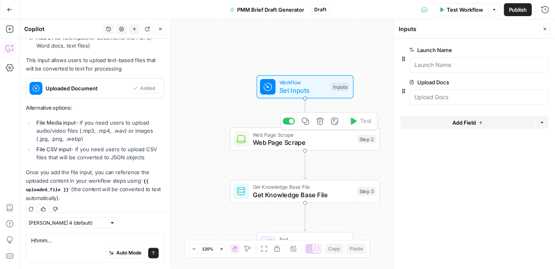
click at [272, 147] on span "Web Page Scrape" at bounding box center [303, 143] width 101 height 10
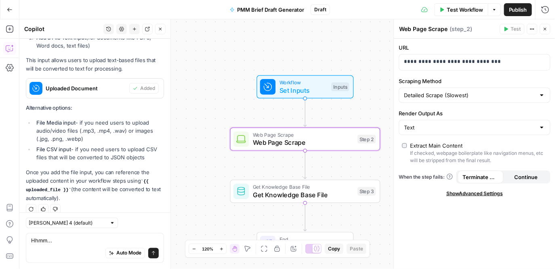
click at [289, 91] on span "Set Inputs" at bounding box center [303, 91] width 48 height 10
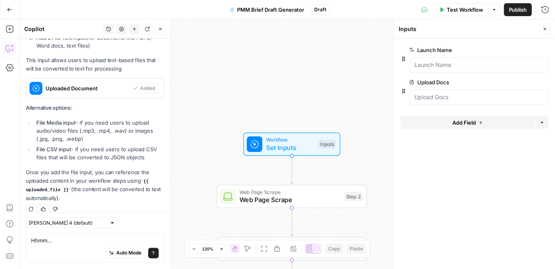
click at [11, 3] on button "Go Back" at bounding box center [9, 9] width 15 height 15
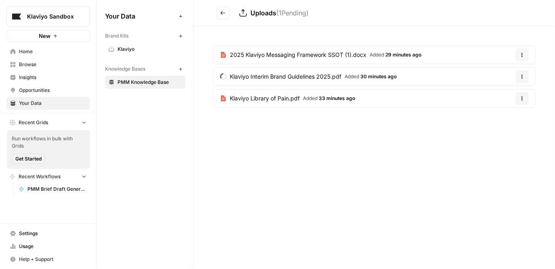
click at [41, 190] on span "PMM Brief Draft Generator" at bounding box center [56, 189] width 59 height 7
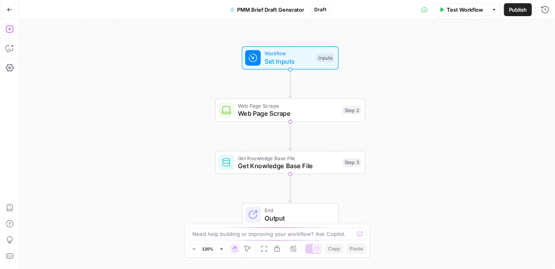
click at [8, 30] on icon "button" at bounding box center [10, 29] width 8 height 8
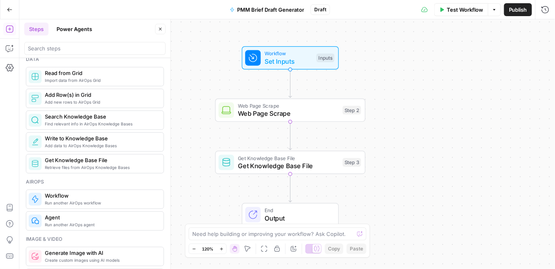
scroll to position [367, 0]
click at [94, 165] on span "Retrieve files from AirOps Knowledge Bases" at bounding box center [101, 168] width 112 height 6
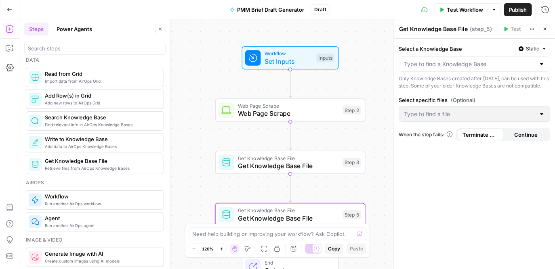
click at [541, 65] on div at bounding box center [541, 64] width 6 height 8
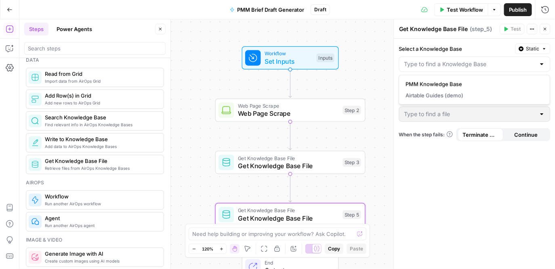
click at [469, 48] on label "Select a Knowledge Base" at bounding box center [455, 49] width 113 height 8
click at [469, 60] on input "Select a Knowledge Base" at bounding box center [469, 64] width 131 height 8
click at [469, 48] on label "Select a Knowledge Base" at bounding box center [455, 49] width 113 height 8
click at [469, 60] on input "Select a Knowledge Base" at bounding box center [469, 64] width 131 height 8
click at [531, 30] on icon "button" at bounding box center [532, 29] width 5 height 5
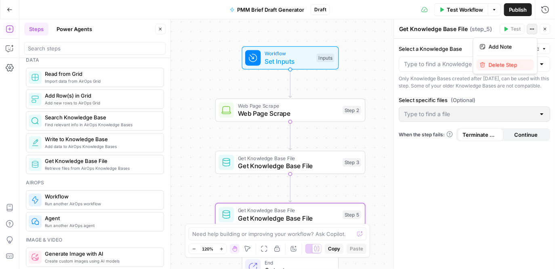
click at [508, 63] on span "Delete Step" at bounding box center [507, 65] width 39 height 8
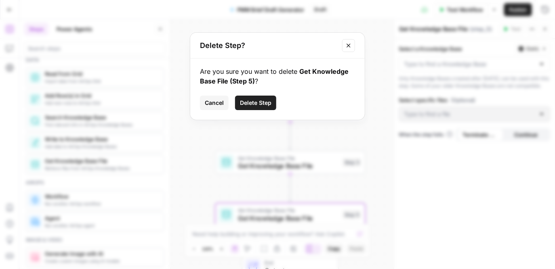
click at [263, 103] on span "Delete Step" at bounding box center [255, 103] width 31 height 8
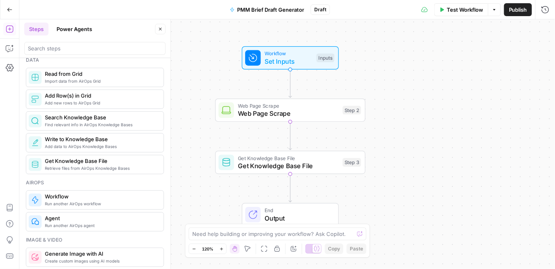
scroll to position [391, 0]
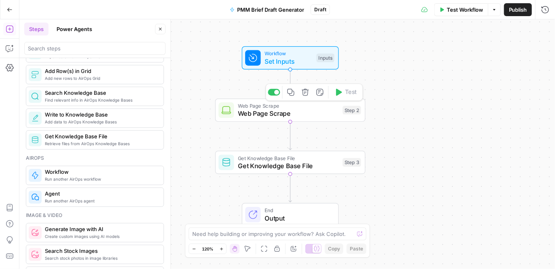
click at [313, 115] on span "Web Page Scrape" at bounding box center [288, 114] width 101 height 10
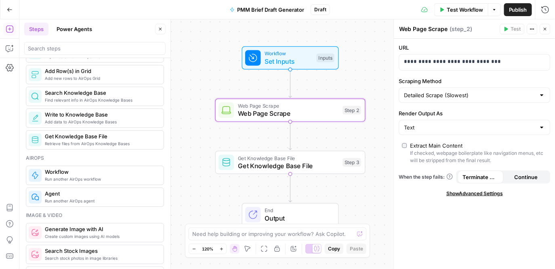
click at [462, 197] on span "Show Advanced Settings" at bounding box center [474, 193] width 57 height 7
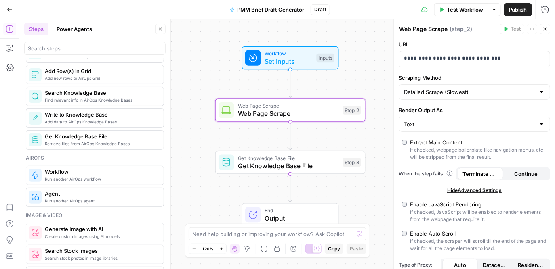
scroll to position [0, 0]
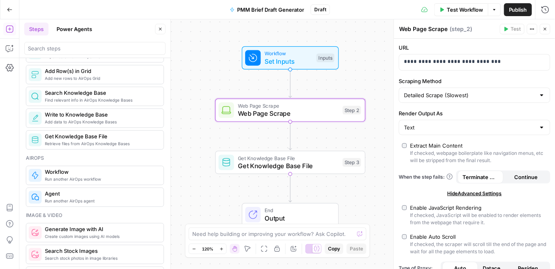
click at [541, 96] on div at bounding box center [541, 95] width 6 height 8
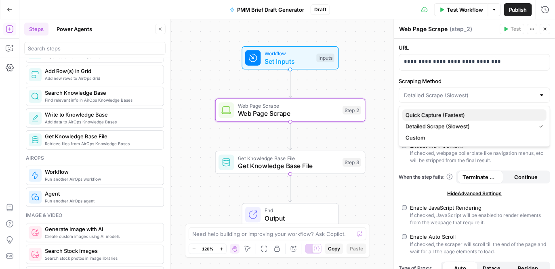
click at [484, 115] on span "Quick Capture (Fastest)" at bounding box center [472, 115] width 134 height 8
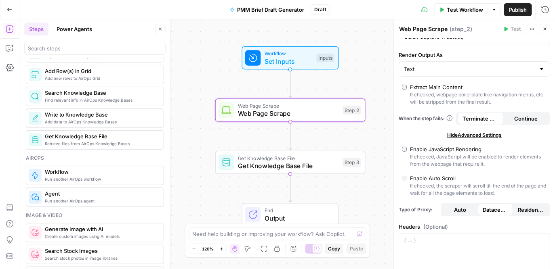
scroll to position [59, 0]
type input "Custom"
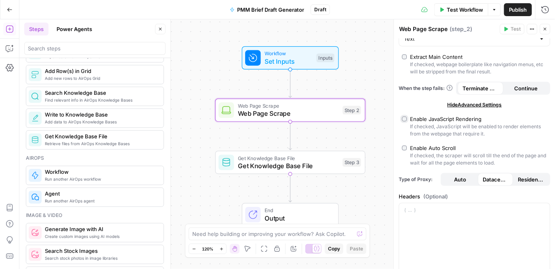
scroll to position [89, 0]
click at [407, 146] on label "Enable Auto Scroll If checked, the scraper will scroll till the end of the page…" at bounding box center [474, 155] width 145 height 23
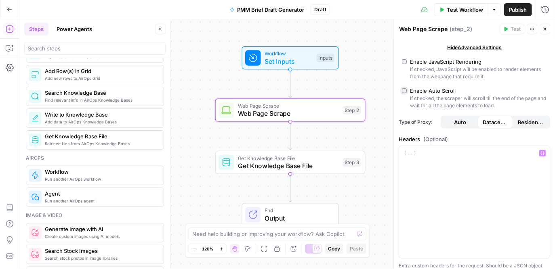
scroll to position [0, 0]
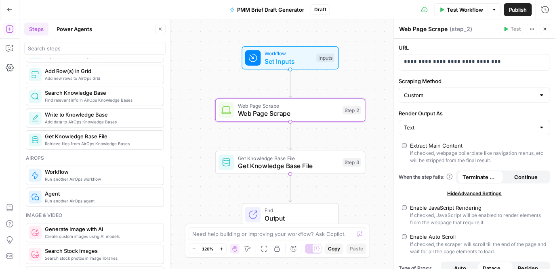
click at [342, 84] on div "Workflow Set Inputs Inputs Web Page Scrape Web Page Scrape Step 2 Get Knowledge…" at bounding box center [286, 144] width 535 height 250
click at [545, 29] on icon "button" at bounding box center [544, 29] width 3 height 3
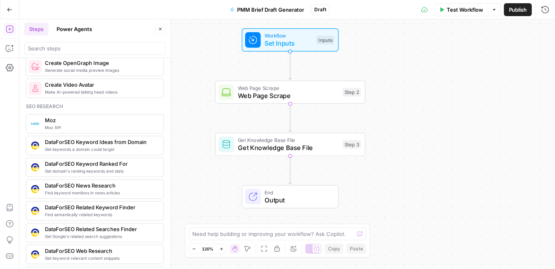
scroll to position [851, 0]
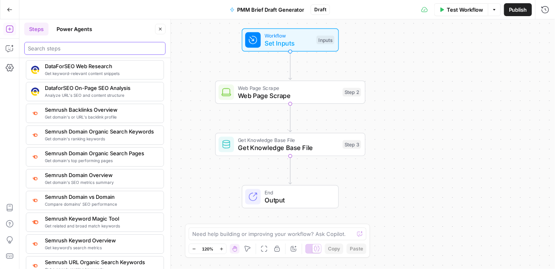
click at [104, 50] on input "search" at bounding box center [95, 48] width 134 height 8
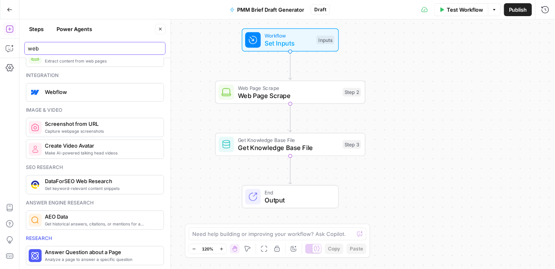
scroll to position [0, 0]
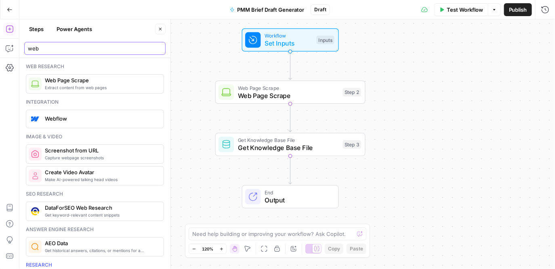
type input "web"
click at [88, 86] on span "Extract content from web pages" at bounding box center [101, 87] width 112 height 6
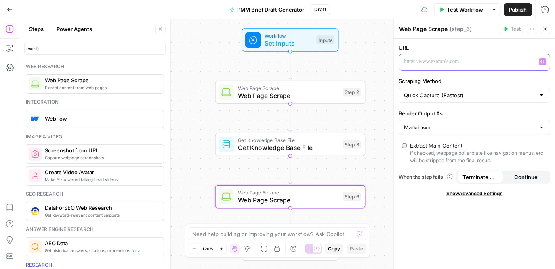
click at [482, 62] on p at bounding box center [468, 62] width 128 height 8
click at [495, 63] on p "**********" at bounding box center [468, 62] width 128 height 8
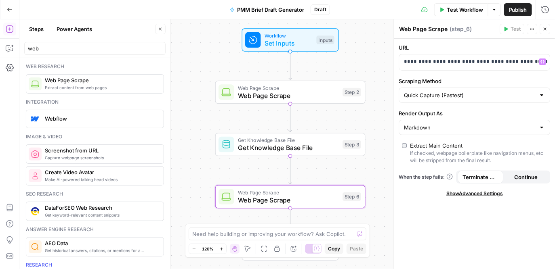
click at [512, 133] on div "Markdown" at bounding box center [474, 127] width 151 height 15
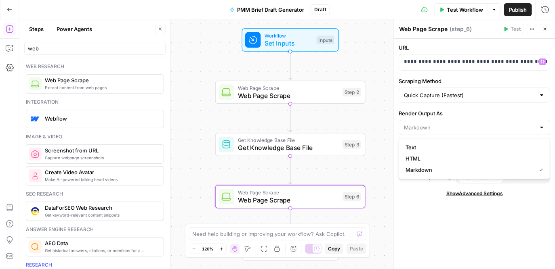
type input "Markdown"
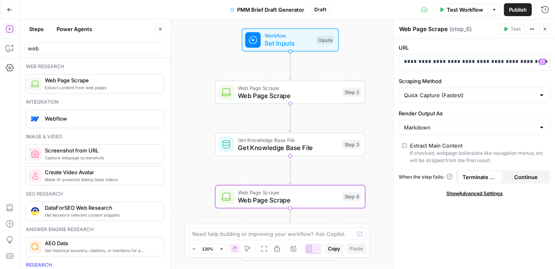
click at [506, 112] on label "Render Output As" at bounding box center [474, 113] width 151 height 8
click at [506, 124] on input "Markdown" at bounding box center [469, 128] width 131 height 8
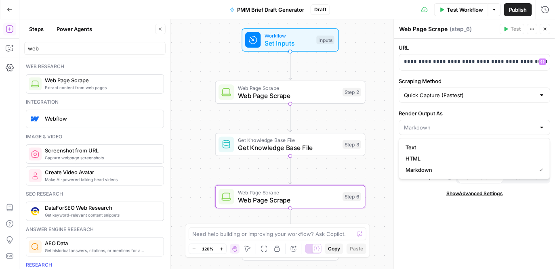
type input "Markdown"
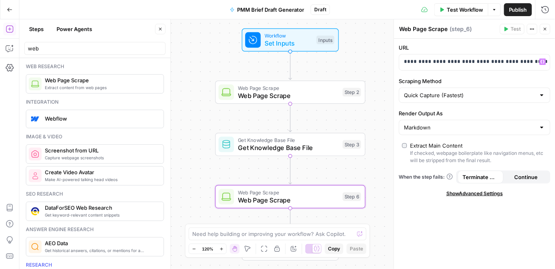
click at [468, 252] on div "**********" at bounding box center [474, 154] width 161 height 230
click at [479, 96] on input "Scraping Method" at bounding box center [469, 95] width 131 height 8
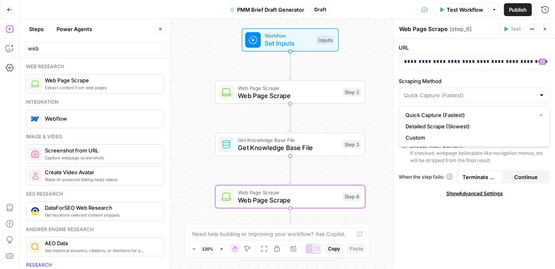
type input "Quick Capture (Fastest)"
click at [486, 78] on label "Scraping Method" at bounding box center [474, 81] width 151 height 8
click at [486, 91] on input "Quick Capture (Fastest)" at bounding box center [469, 95] width 131 height 8
type input "Quick Capture (Fastest)"
click at [486, 78] on label "Scraping Method" at bounding box center [474, 81] width 151 height 8
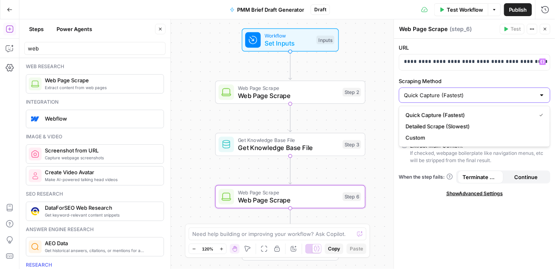
click at [486, 91] on input "Quick Capture (Fastest)" at bounding box center [469, 95] width 131 height 8
type input "Quick Capture (Fastest)"
click at [448, 220] on div "**********" at bounding box center [474, 154] width 161 height 230
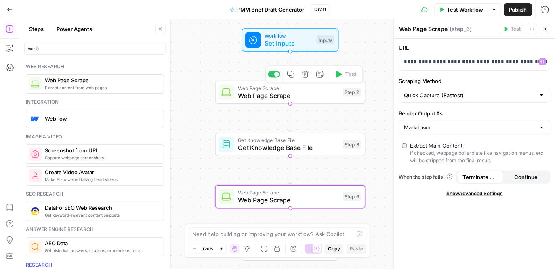
click at [257, 99] on span "Web Page Scrape" at bounding box center [288, 96] width 101 height 10
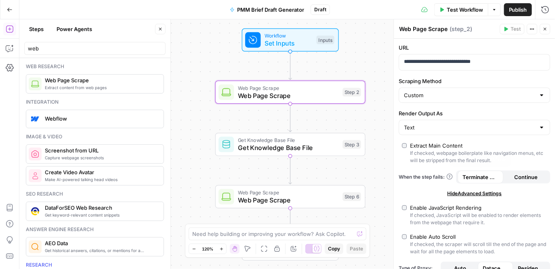
click at [493, 101] on div "Custom" at bounding box center [474, 95] width 151 height 15
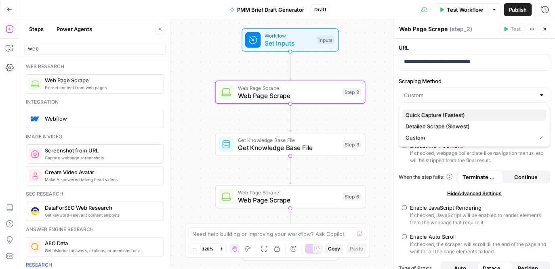
click at [471, 116] on span "Quick Capture (Fastest)" at bounding box center [472, 115] width 134 height 8
type input "Quick Capture (Fastest)"
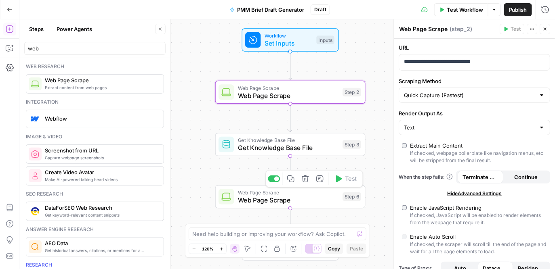
click at [266, 202] on span "Web Page Scrape" at bounding box center [288, 200] width 101 height 10
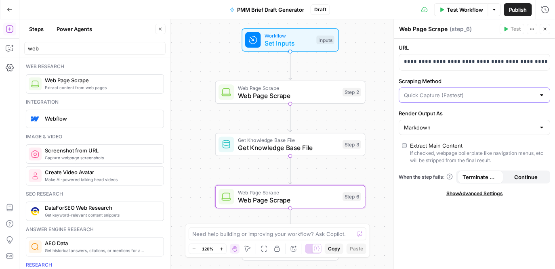
click at [508, 97] on input "Scraping Method" at bounding box center [469, 95] width 131 height 8
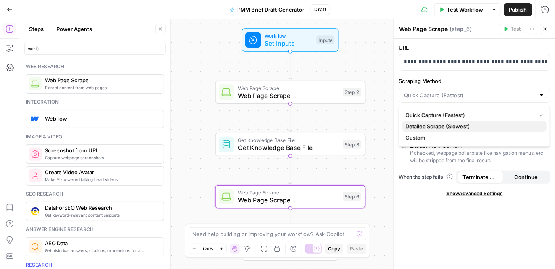
click at [481, 130] on button "Detailed Scrape (Slowest)" at bounding box center [474, 126] width 144 height 11
type input "Detailed Scrape (Slowest)"
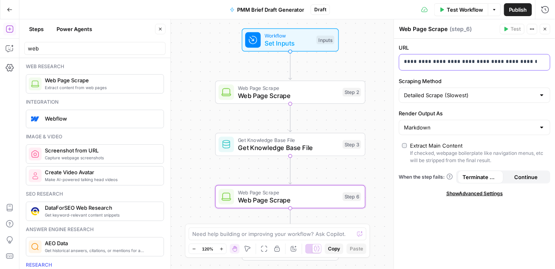
click at [535, 58] on div "**********" at bounding box center [468, 62] width 138 height 16
click at [511, 62] on p "**********" at bounding box center [468, 62] width 128 height 8
click at [477, 234] on div "**********" at bounding box center [474, 154] width 161 height 230
click at [32, 50] on input "web" at bounding box center [95, 48] width 134 height 8
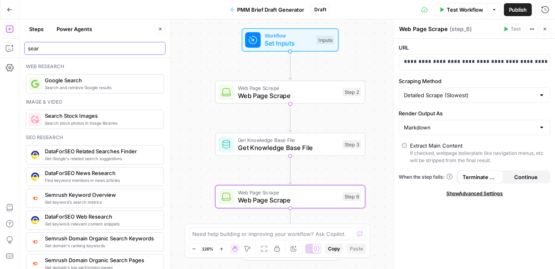
type input "sear"
click at [546, 27] on icon "button" at bounding box center [545, 29] width 5 height 5
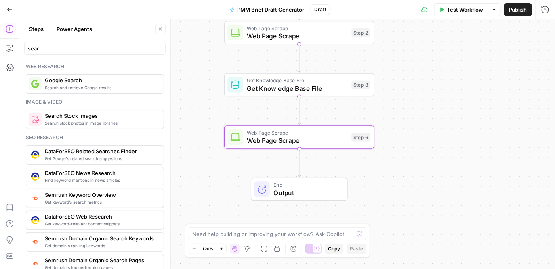
click at [306, 187] on span "End" at bounding box center [306, 185] width 66 height 8
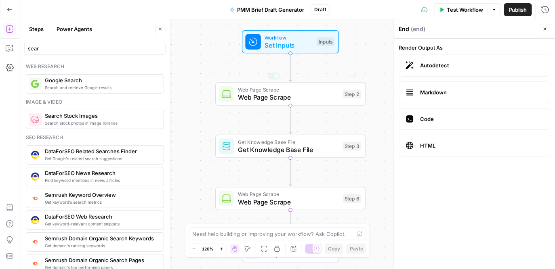
click at [279, 50] on div "Workflow Set Inputs Inputs Test Step" at bounding box center [290, 41] width 97 height 23
click at [280, 42] on span "Set Inputs" at bounding box center [289, 45] width 48 height 10
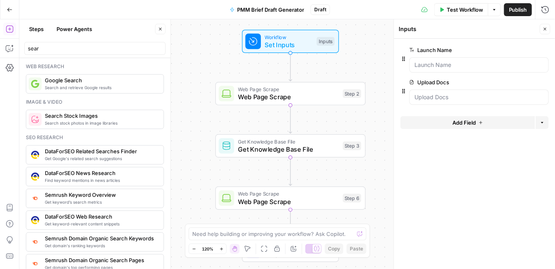
click at [526, 80] on span "edit field" at bounding box center [518, 82] width 18 height 6
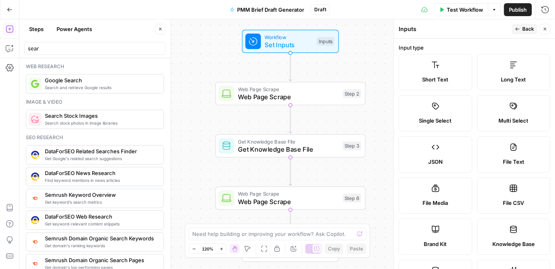
click at [548, 29] on button "Close" at bounding box center [545, 29] width 10 height 10
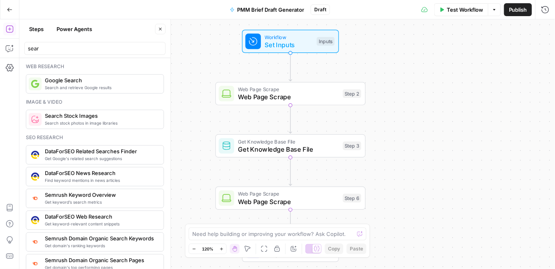
click at [275, 47] on span "Set Inputs" at bounding box center [289, 45] width 48 height 10
click at [469, 119] on span "Add Field" at bounding box center [463, 123] width 23 height 8
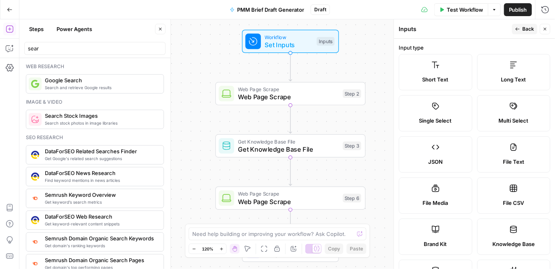
click at [437, 79] on span "Short Text" at bounding box center [435, 79] width 26 height 8
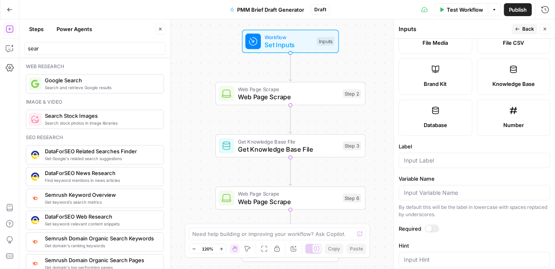
scroll to position [162, 0]
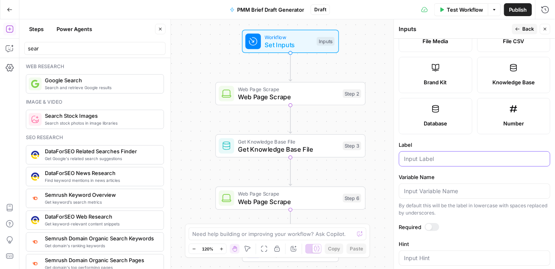
click at [448, 155] on input "Label" at bounding box center [474, 159] width 141 height 8
paste input "Target Launch Date"
type input "Target Launch Date"
click at [425, 225] on div at bounding box center [432, 227] width 15 height 8
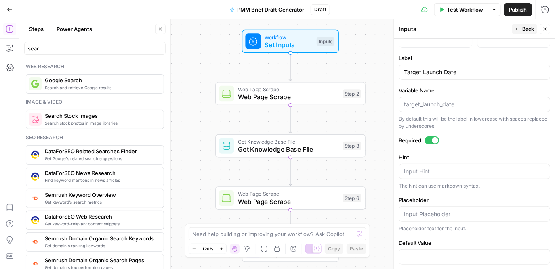
scroll to position [259, 0]
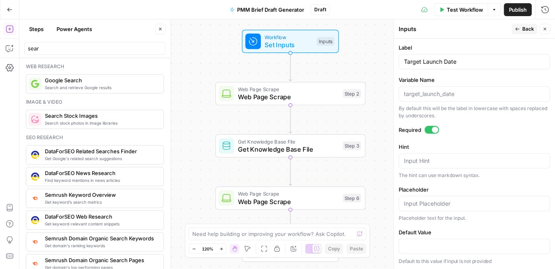
click at [522, 24] on button "Back" at bounding box center [524, 29] width 25 height 10
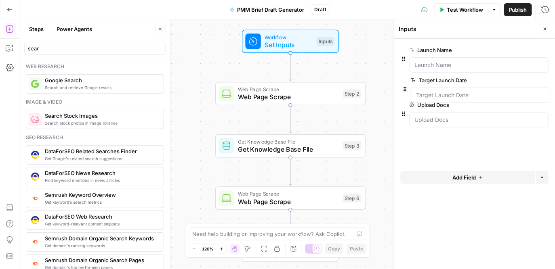
drag, startPoint x: 401, startPoint y: 124, endPoint x: 402, endPoint y: 86, distance: 37.6
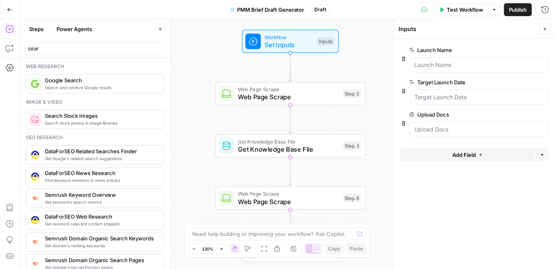
click at [456, 153] on span "Add Field" at bounding box center [463, 155] width 23 height 8
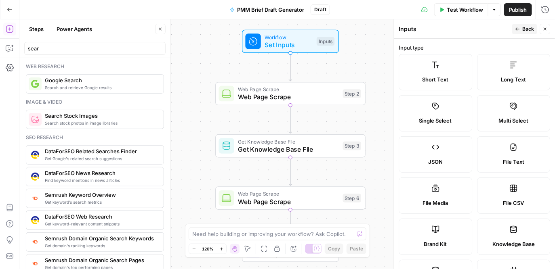
click at [514, 193] on label "File CSV" at bounding box center [513, 196] width 73 height 36
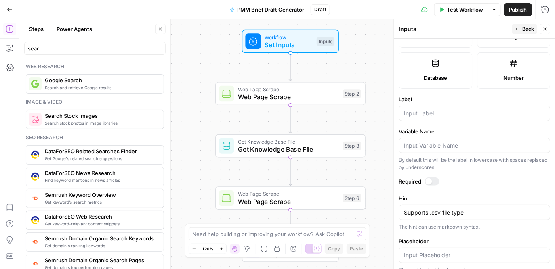
scroll to position [216, 0]
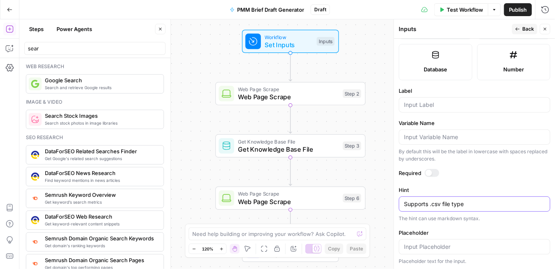
click at [477, 203] on textarea "Supports .csv file type" at bounding box center [474, 204] width 141 height 8
paste textarea "Research Data (survey, persona data)"
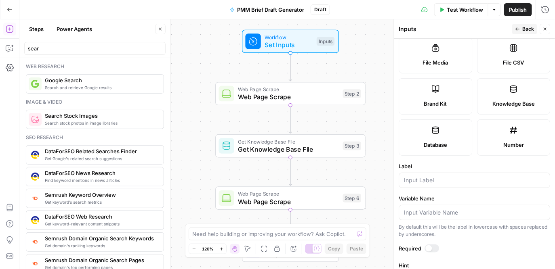
scroll to position [139, 0]
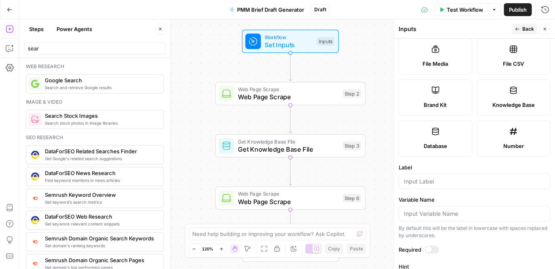
type textarea "Supports .csv file type. Research Data (survey, persona data)"
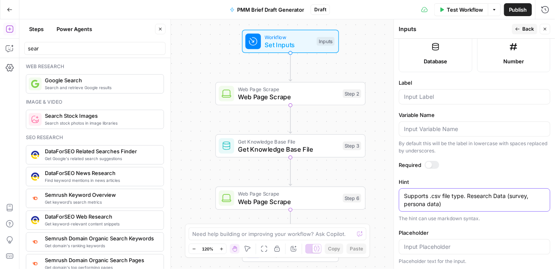
scroll to position [193, 0]
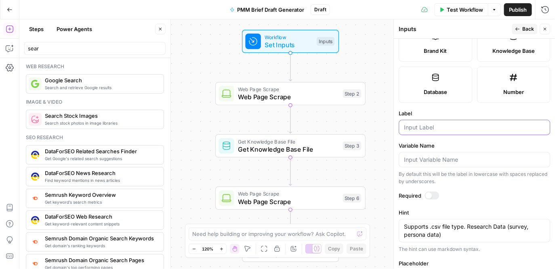
click at [457, 125] on input "Label" at bounding box center [474, 128] width 141 height 8
type input "Research Data"
click at [490, 193] on label "Required" at bounding box center [474, 196] width 151 height 8
click at [527, 29] on span "Back" at bounding box center [528, 28] width 12 height 7
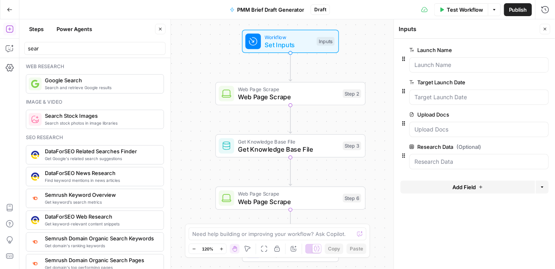
click at [475, 189] on span "Add Field" at bounding box center [463, 187] width 23 height 8
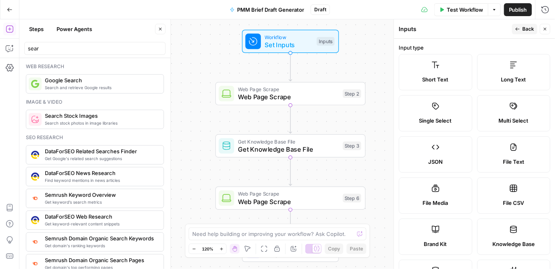
click at [518, 72] on label "Long Text" at bounding box center [513, 72] width 73 height 36
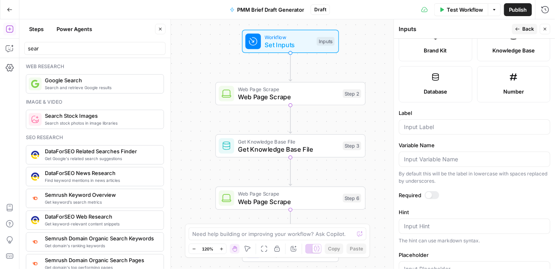
scroll to position [195, 0]
click at [458, 128] on input "Label" at bounding box center [474, 126] width 141 height 8
type input "B"
type input "d"
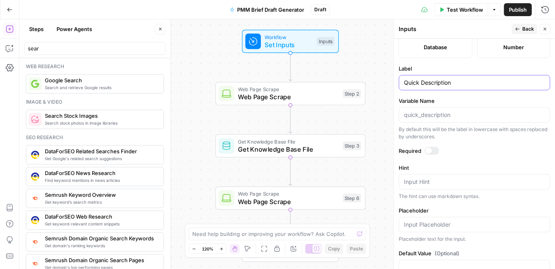
type input "Quick Description"
click at [452, 185] on textarea "Hint" at bounding box center [474, 182] width 141 height 8
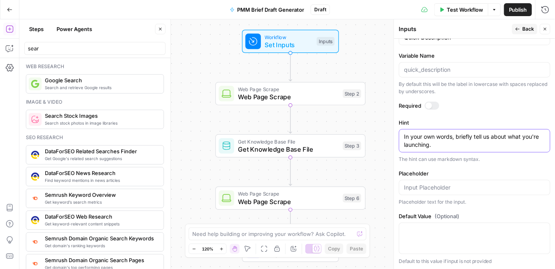
scroll to position [281, 0]
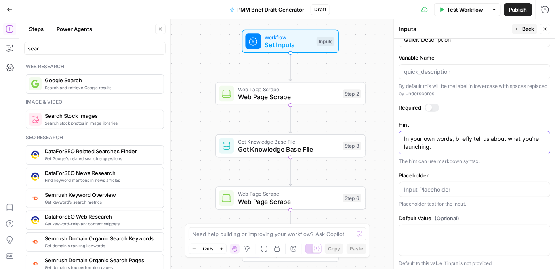
type textarea "In your own words, briefly tell us about what you're launching."
click at [522, 31] on button "Back" at bounding box center [524, 29] width 25 height 10
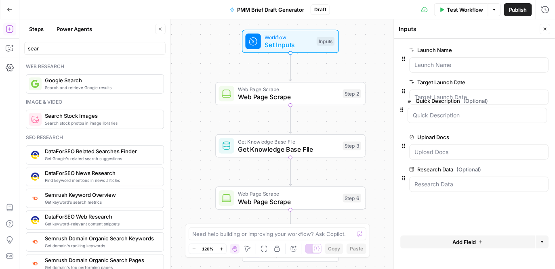
drag, startPoint x: 402, startPoint y: 189, endPoint x: 400, endPoint y: 107, distance: 81.2
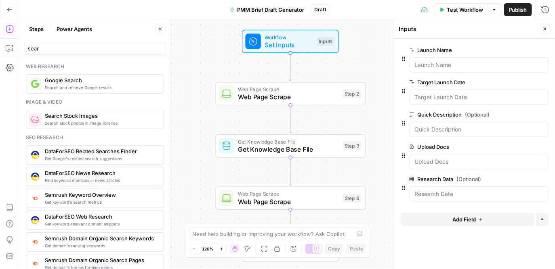
click at [435, 146] on label "Upload Docs" at bounding box center [456, 147] width 94 height 8
click at [435, 158] on Docs "Upload Docs" at bounding box center [479, 162] width 129 height 8
click at [545, 31] on icon "button" at bounding box center [545, 29] width 5 height 5
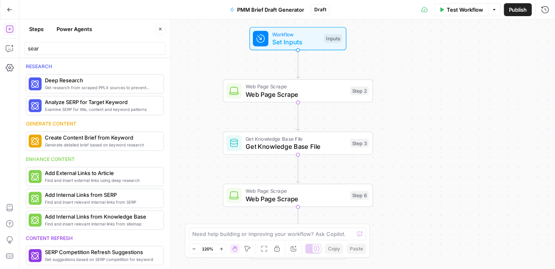
scroll to position [564, 0]
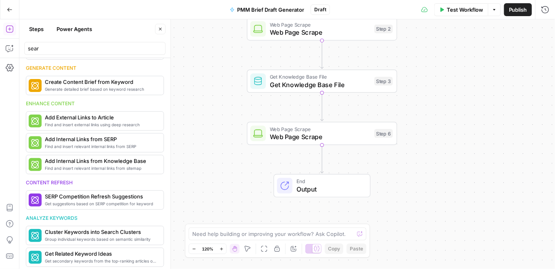
click at [308, 194] on span "Output" at bounding box center [329, 189] width 66 height 10
click at [445, 91] on span "Markdown" at bounding box center [481, 92] width 123 height 8
click at [450, 63] on span "Autodetect" at bounding box center [481, 65] width 123 height 8
click at [547, 28] on icon "button" at bounding box center [545, 29] width 5 height 5
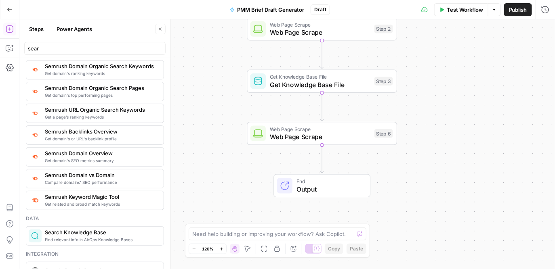
scroll to position [116, 0]
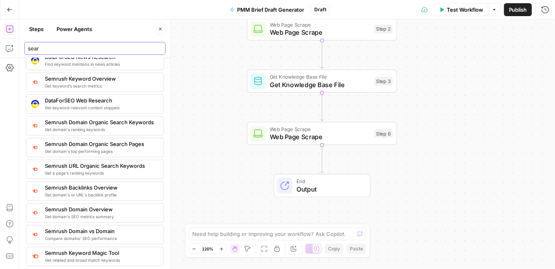
click at [159, 48] on input "sear" at bounding box center [95, 48] width 134 height 8
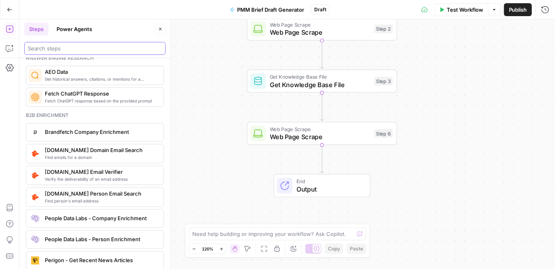
scroll to position [1078, 0]
